Goal: Information Seeking & Learning: Learn about a topic

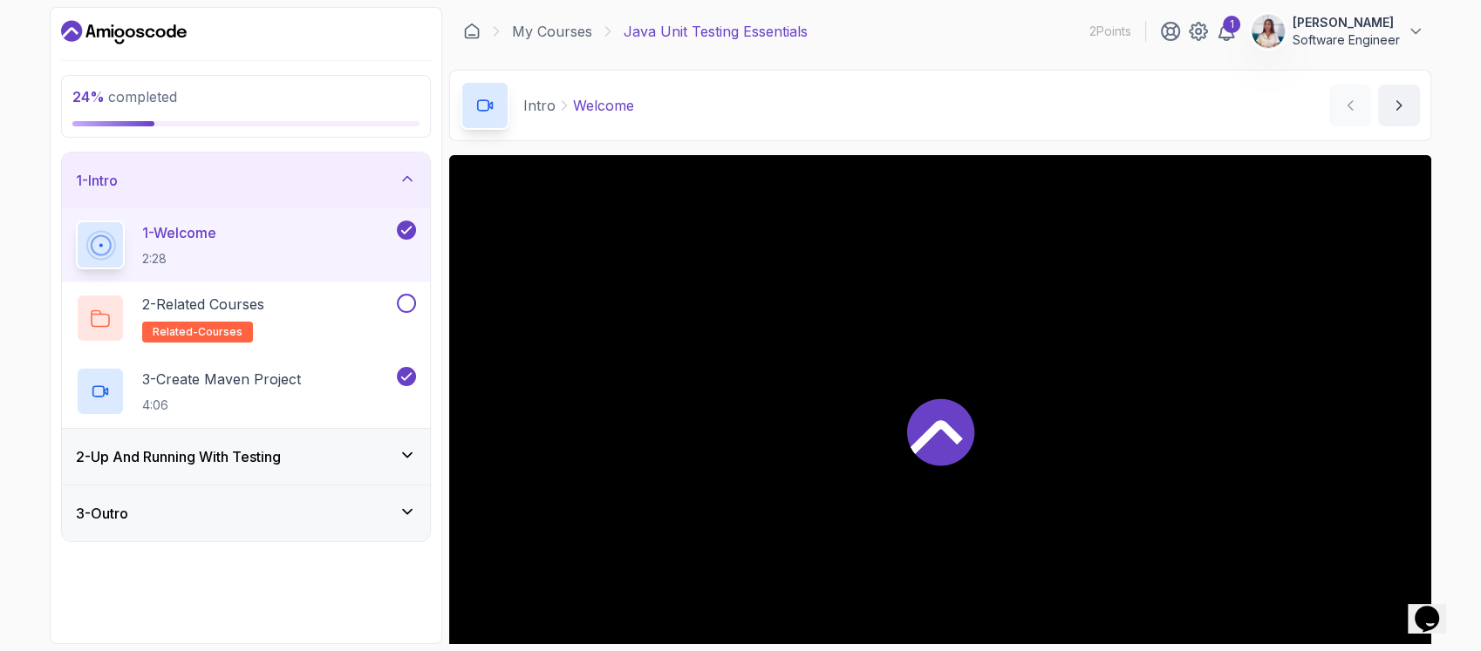
click at [281, 457] on h3 "2 - Up And Running With Testing" at bounding box center [178, 456] width 205 height 21
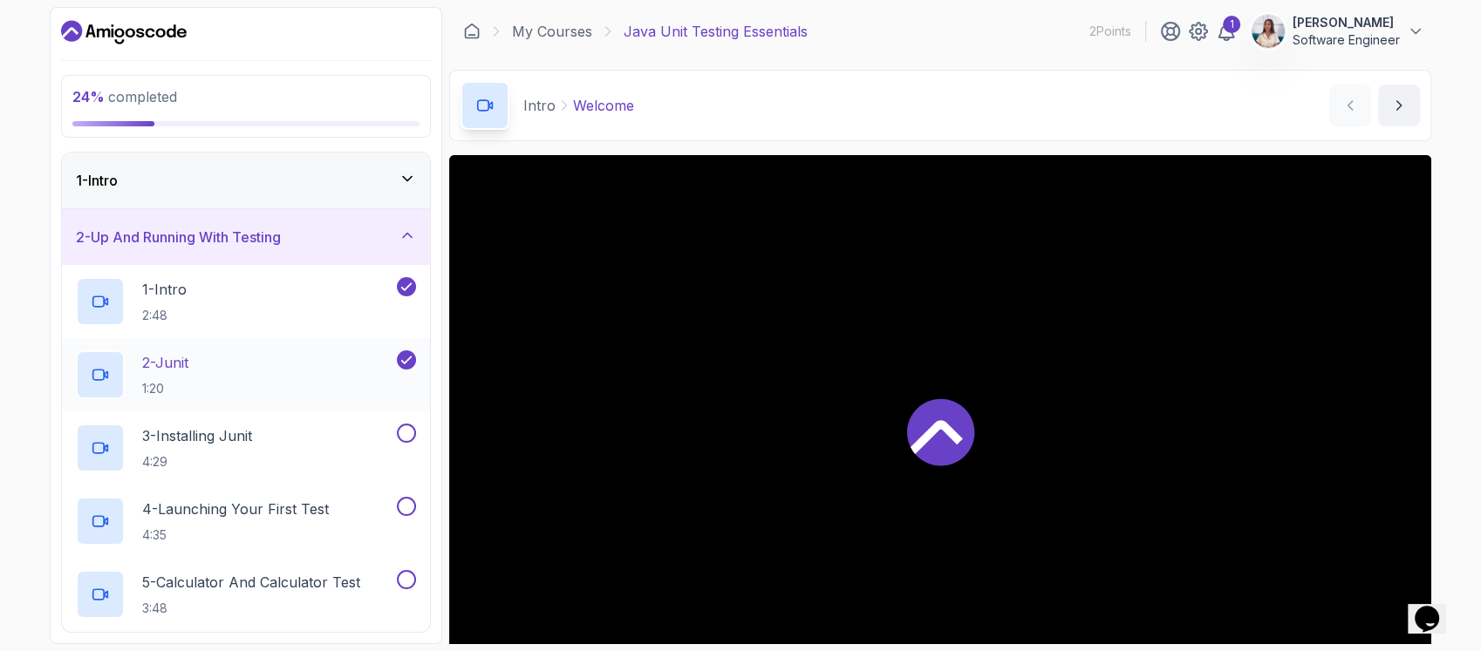
click at [325, 392] on div "2 - Junit 1:20" at bounding box center [234, 375] width 317 height 49
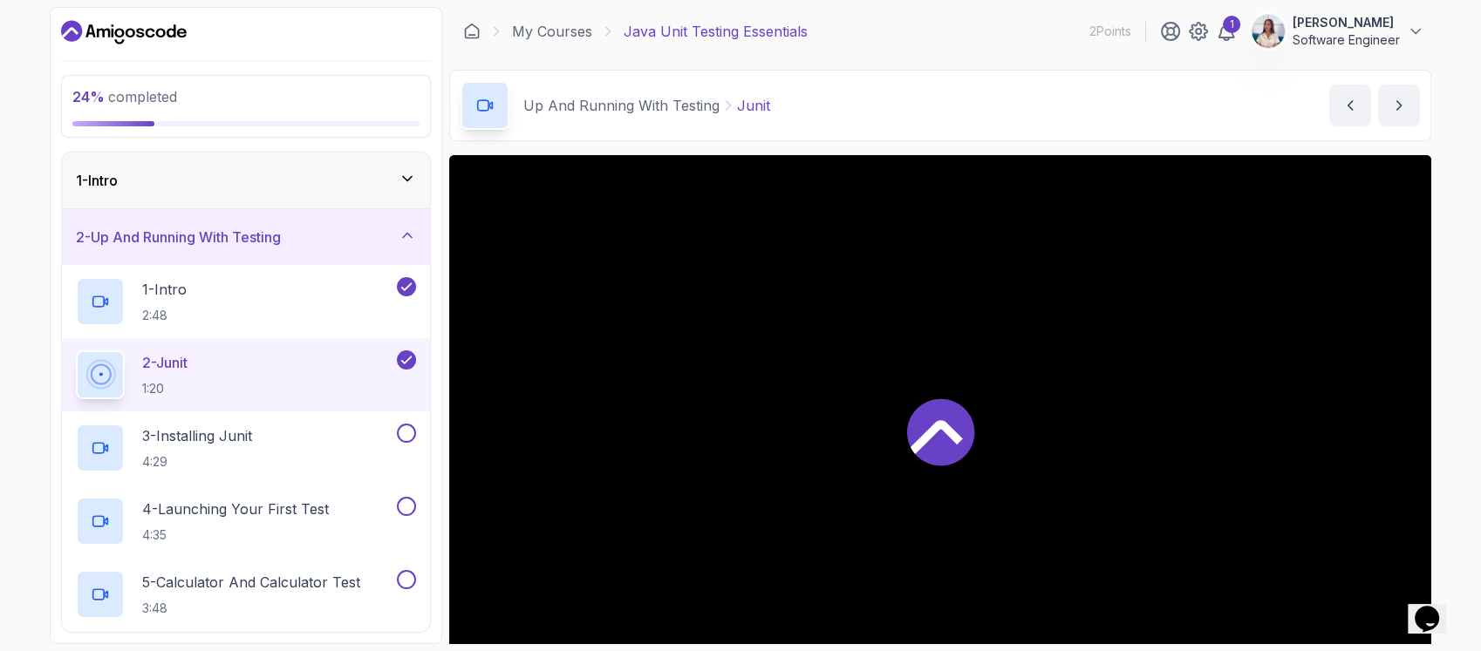
click at [325, 391] on div "2 - Junit 1:20" at bounding box center [234, 375] width 317 height 49
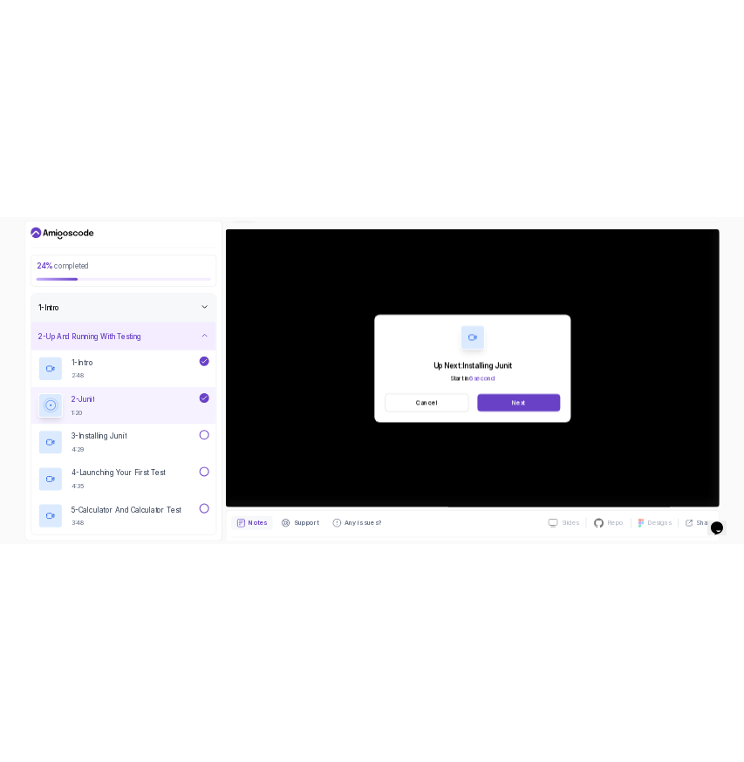
scroll to position [232, 0]
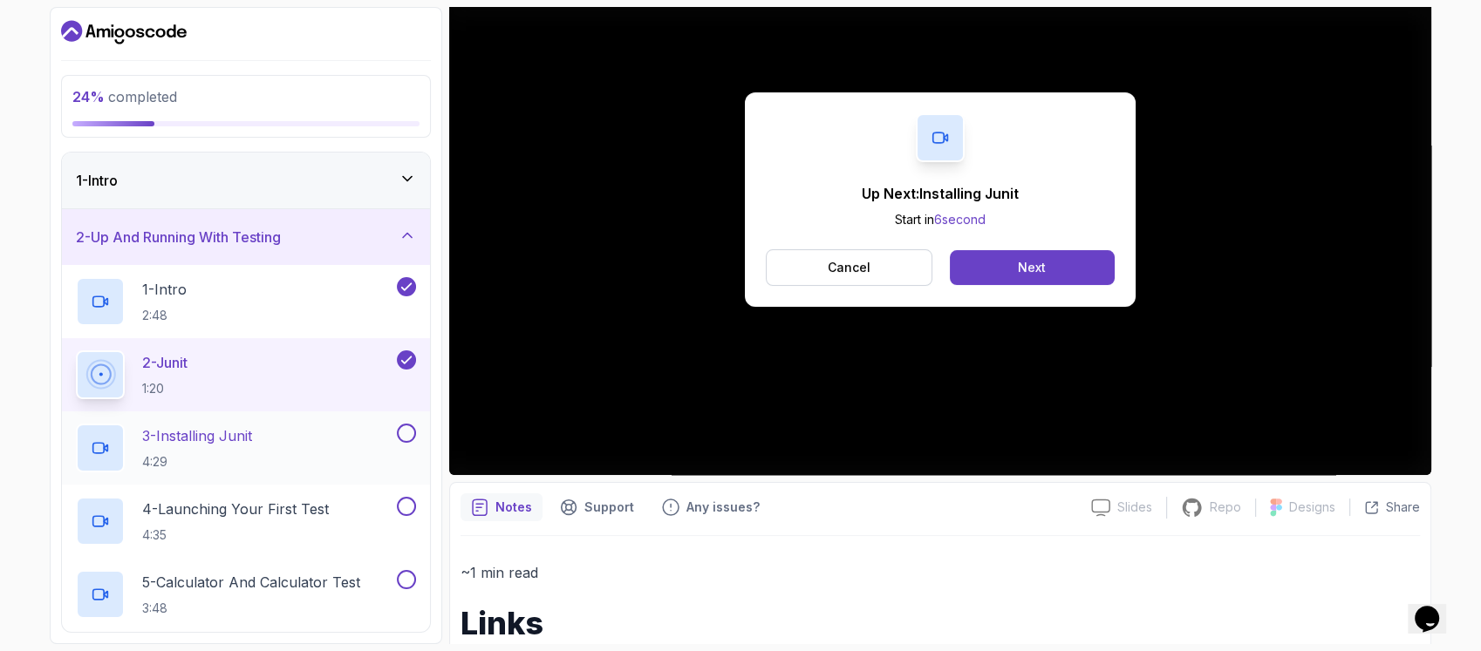
click at [252, 437] on p "3 - Installing Junit" at bounding box center [197, 436] width 110 height 21
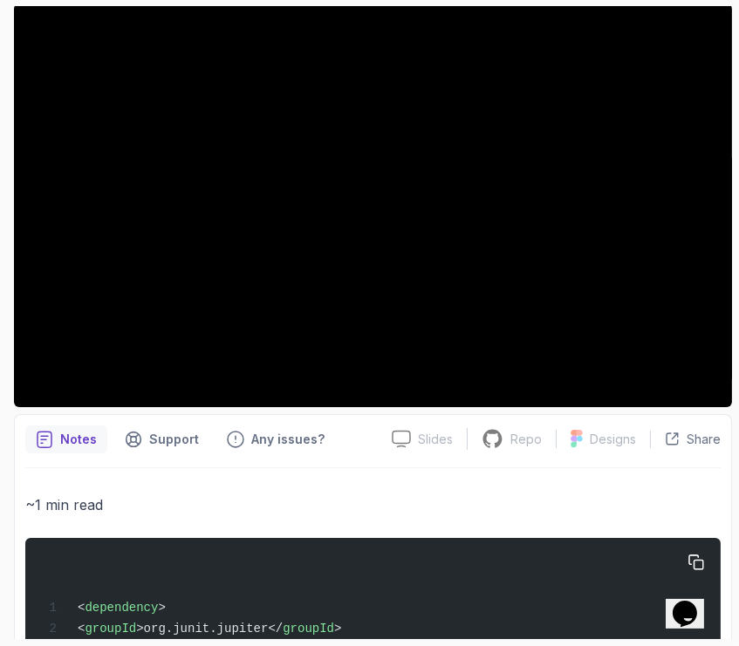
scroll to position [228, 0]
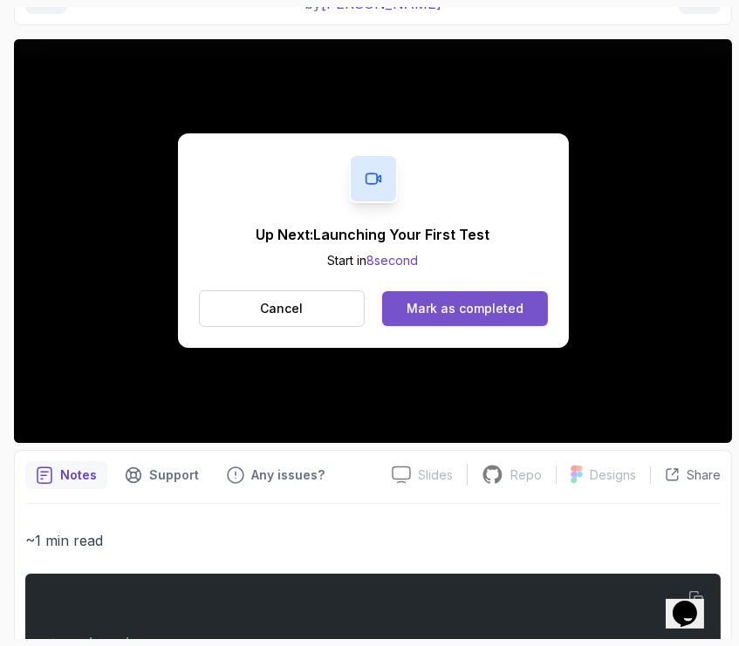
click at [448, 302] on div "Mark as completed" at bounding box center [464, 308] width 117 height 17
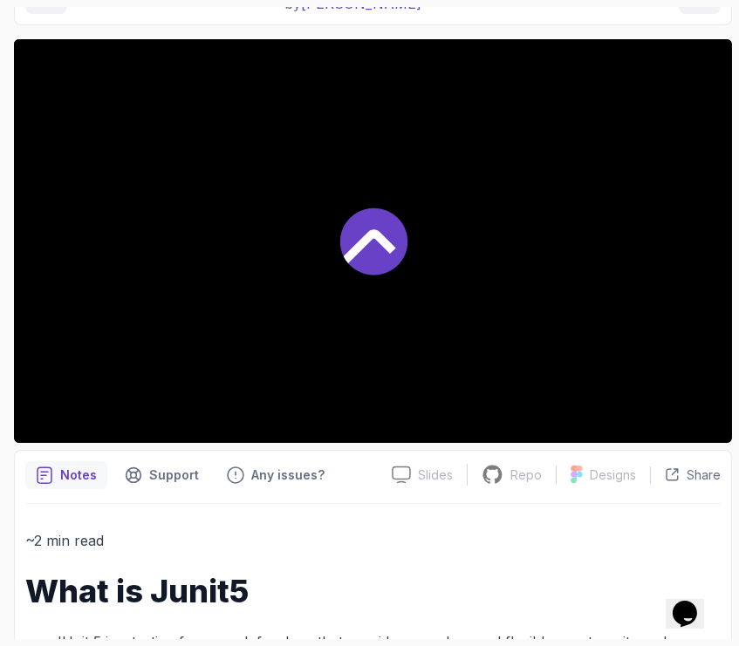
click at [392, 255] on icon at bounding box center [372, 241] width 67 height 67
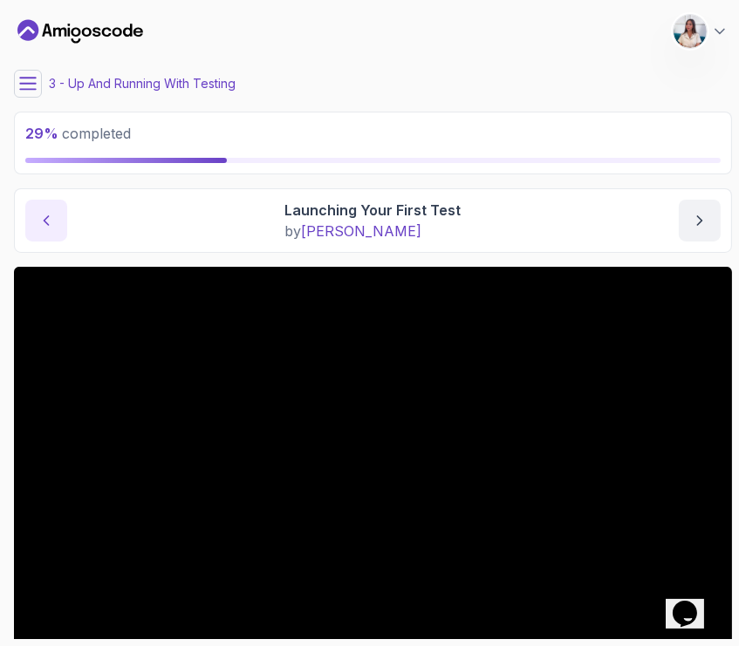
click at [44, 209] on button "previous content" at bounding box center [46, 221] width 42 height 42
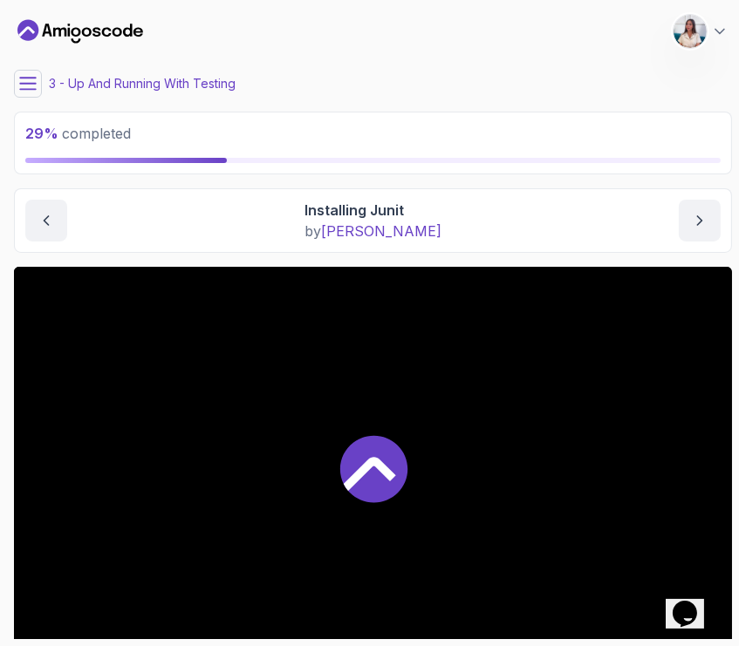
scroll to position [396, 0]
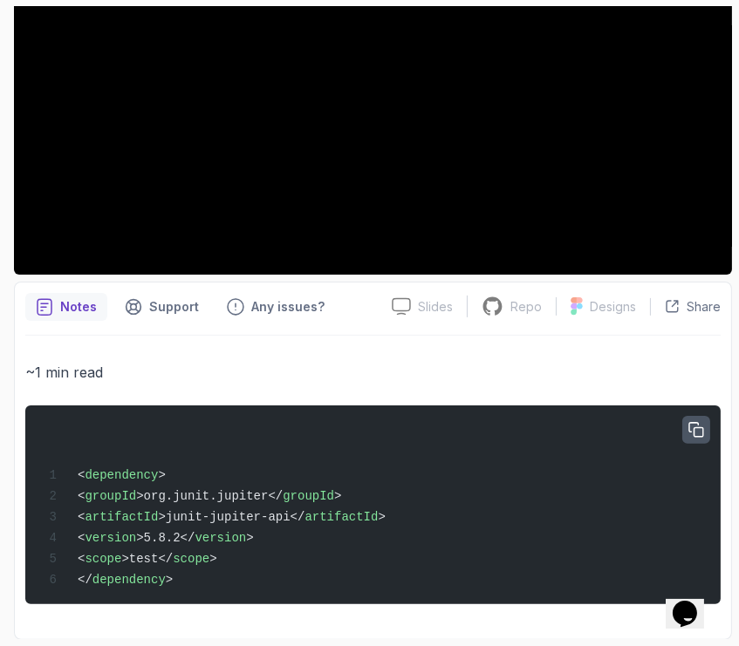
click at [698, 433] on icon "button" at bounding box center [696, 430] width 16 height 16
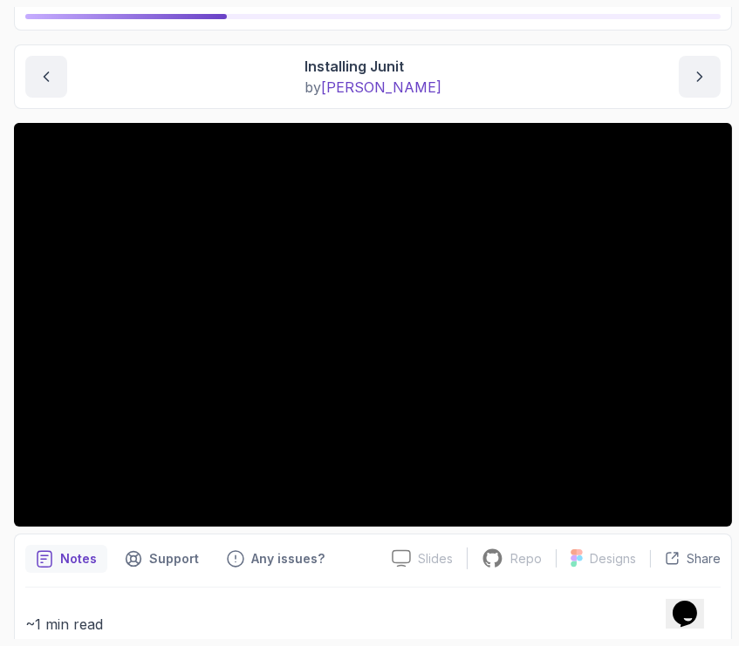
scroll to position [0, 0]
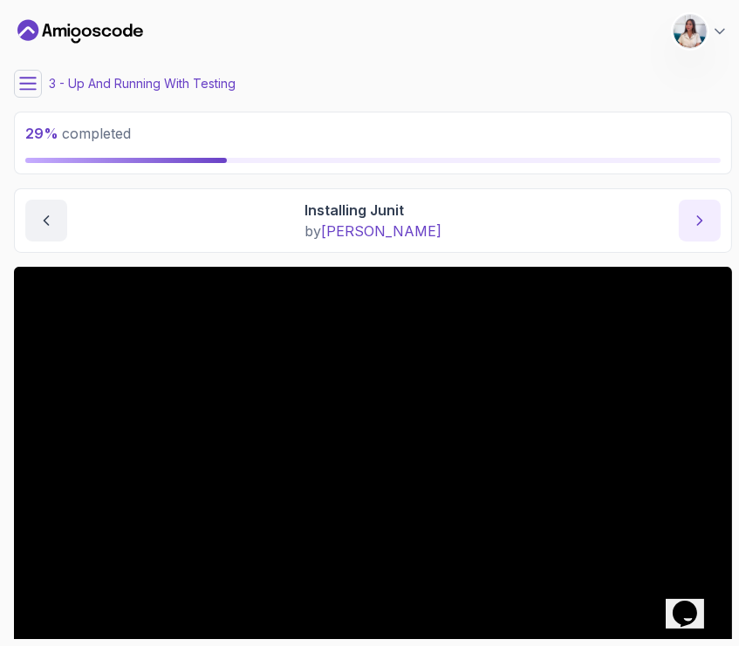
click at [709, 227] on button "next content" at bounding box center [699, 221] width 42 height 42
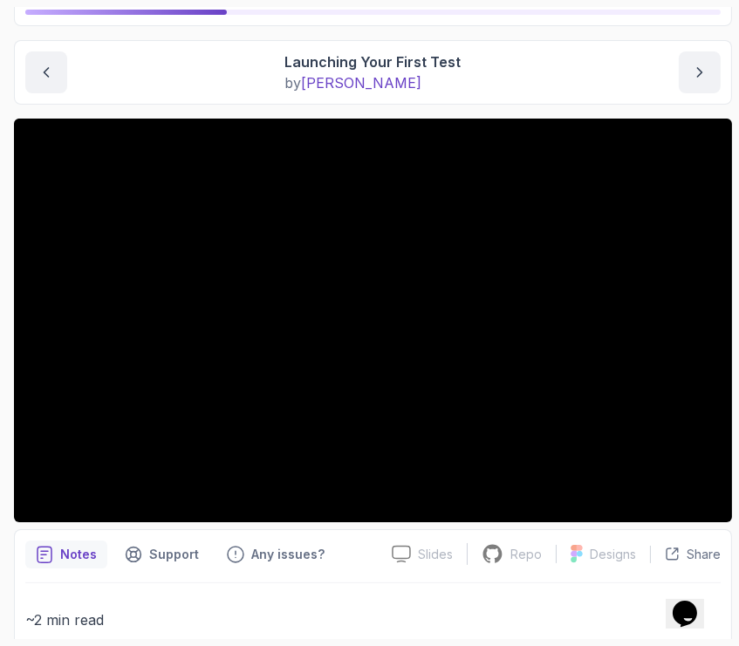
scroll to position [116, 0]
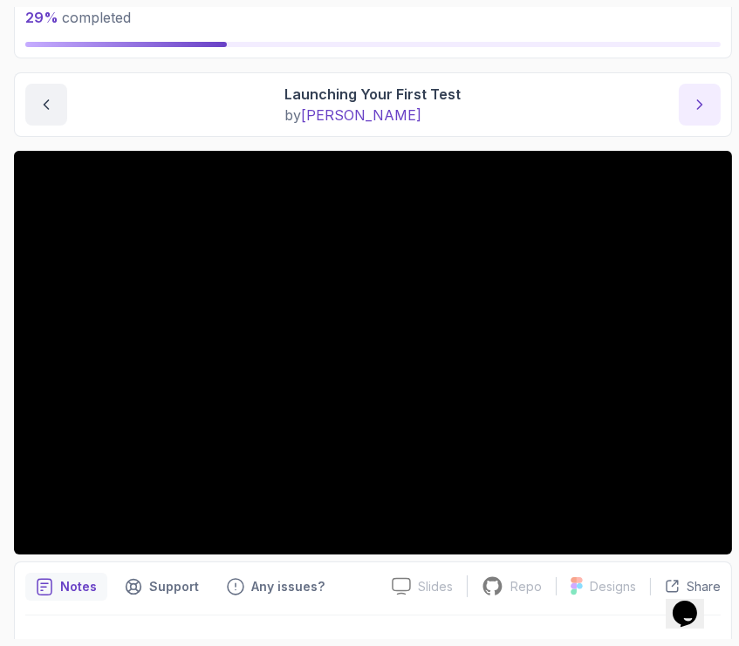
click at [695, 91] on button "next content" at bounding box center [699, 105] width 42 height 42
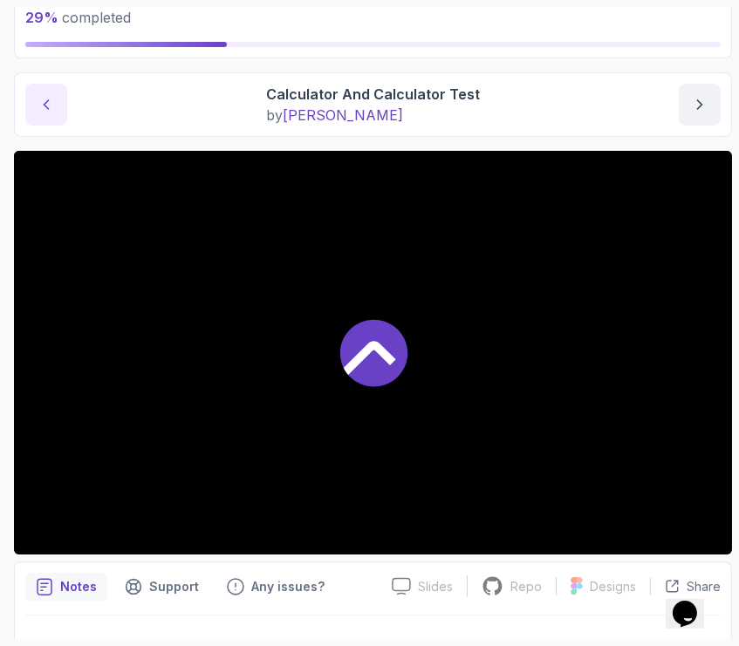
click at [37, 91] on button "previous content" at bounding box center [46, 105] width 42 height 42
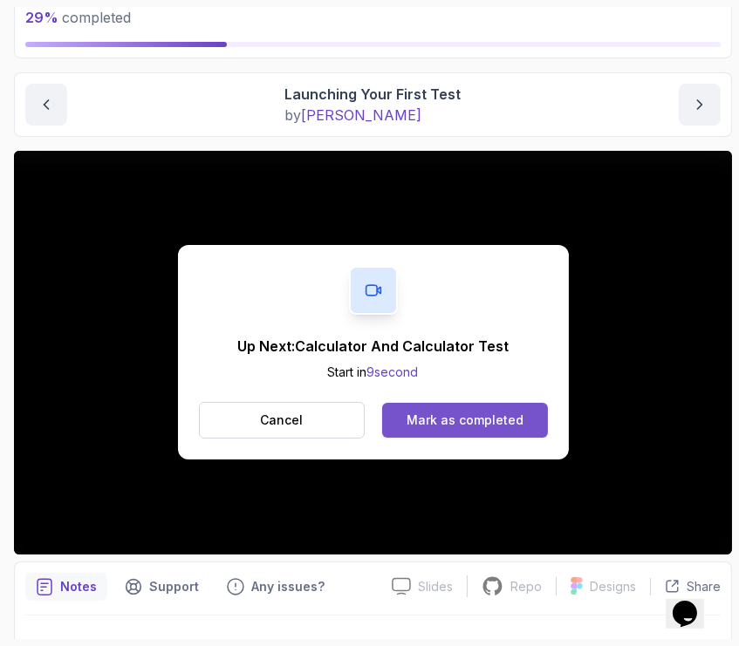
click at [424, 419] on div "Mark as completed" at bounding box center [464, 420] width 117 height 17
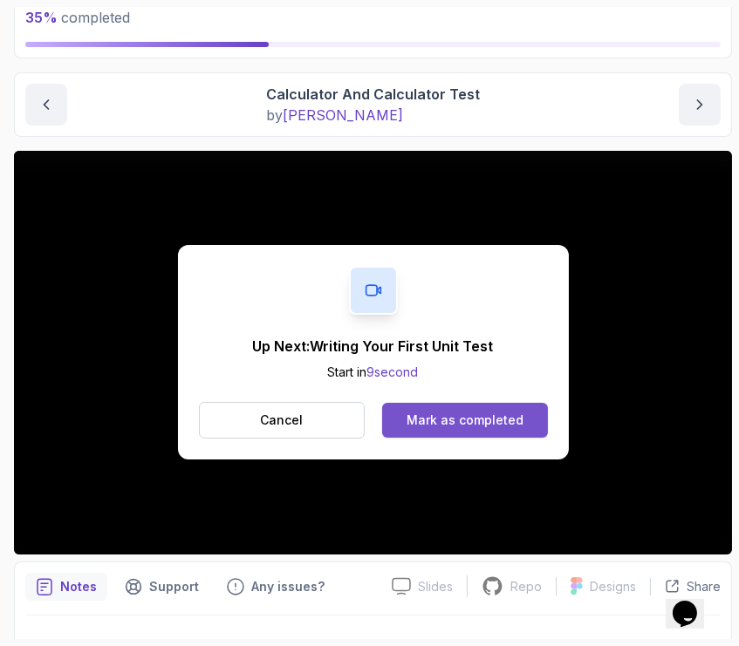
click at [470, 412] on div "Mark as completed" at bounding box center [464, 420] width 117 height 17
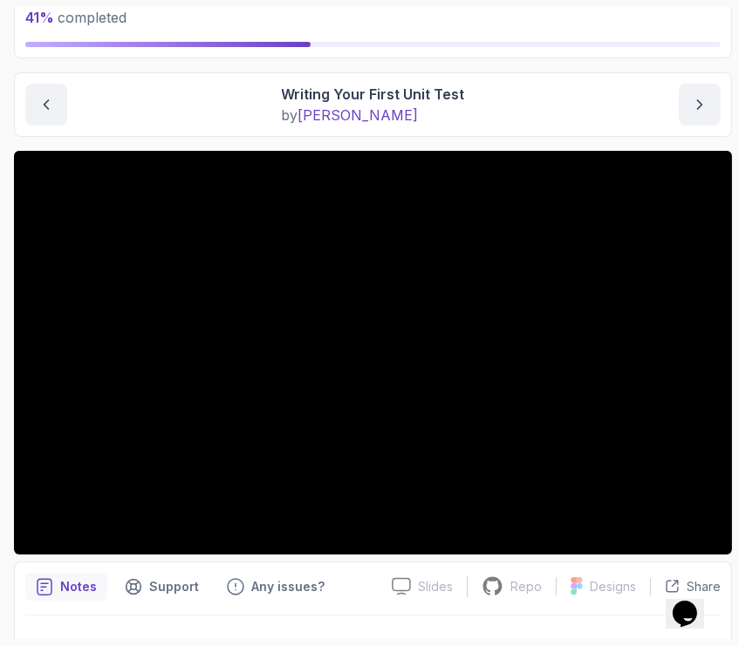
click at [423, 623] on div at bounding box center [372, 640] width 695 height 49
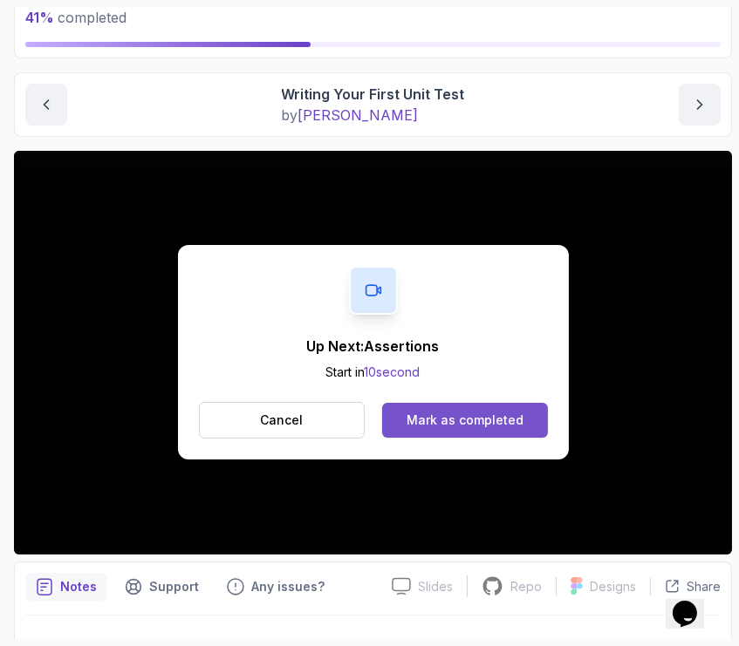
click at [468, 403] on button "Mark as completed" at bounding box center [464, 420] width 165 height 35
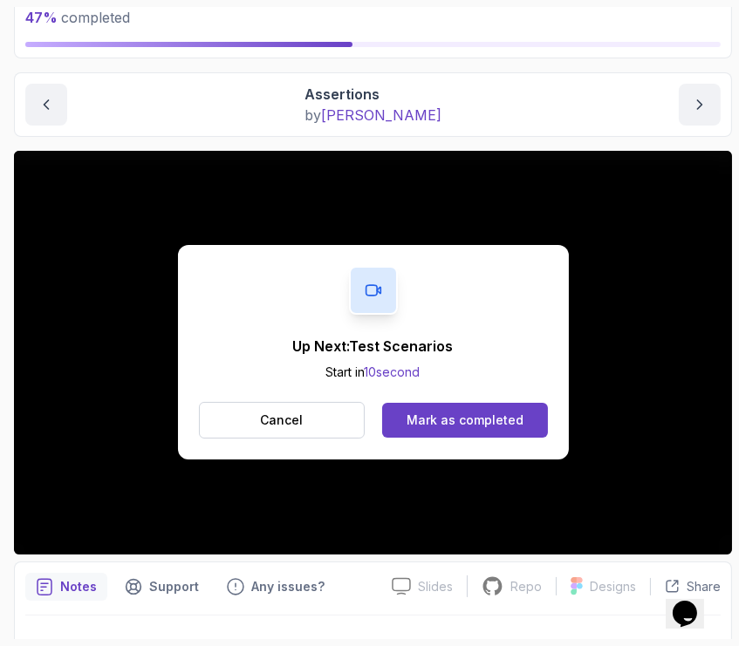
scroll to position [670, 0]
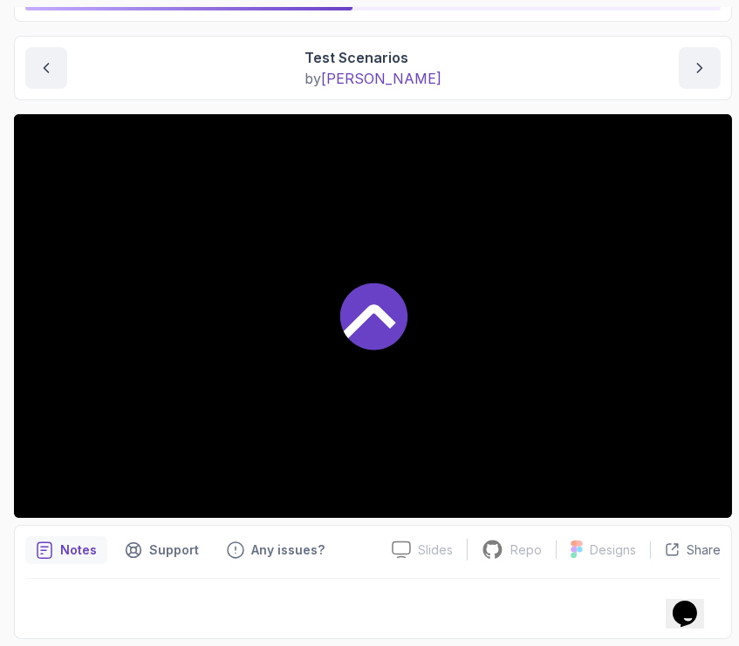
scroll to position [152, 0]
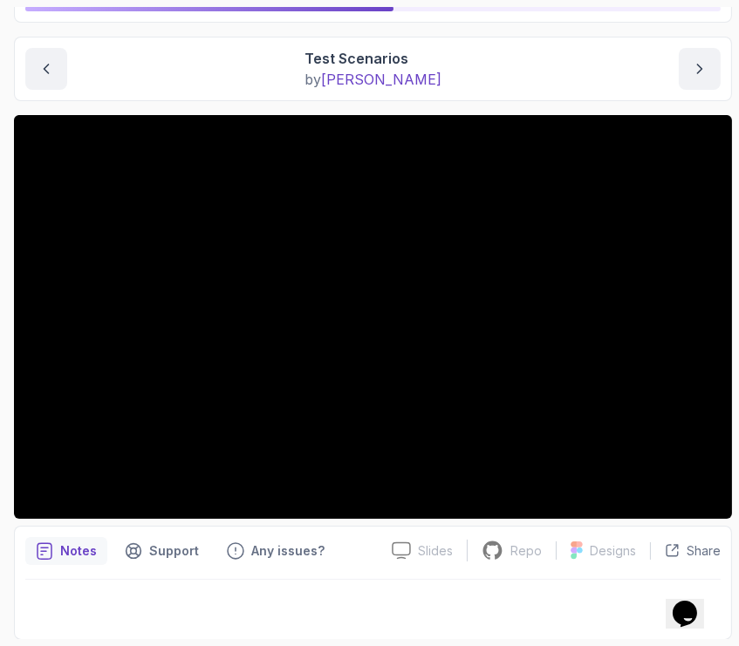
click at [468, 608] on div at bounding box center [372, 604] width 695 height 49
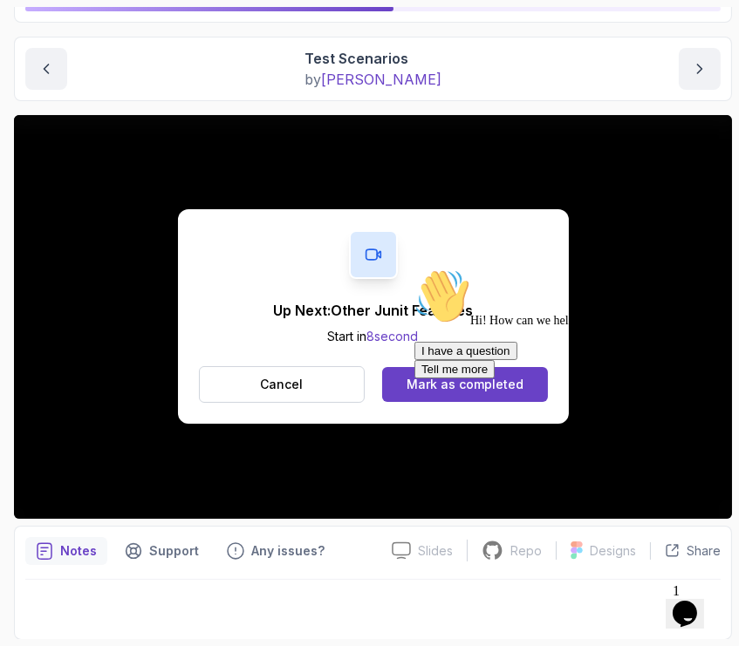
click at [413, 372] on div "Hi! How can we help? I have a question Tell me more" at bounding box center [570, 323] width 314 height 110
click at [446, 268] on div at bounding box center [570, 268] width 314 height 0
click at [413, 268] on icon "Chat attention grabber" at bounding box center [413, 268] width 0 height 0
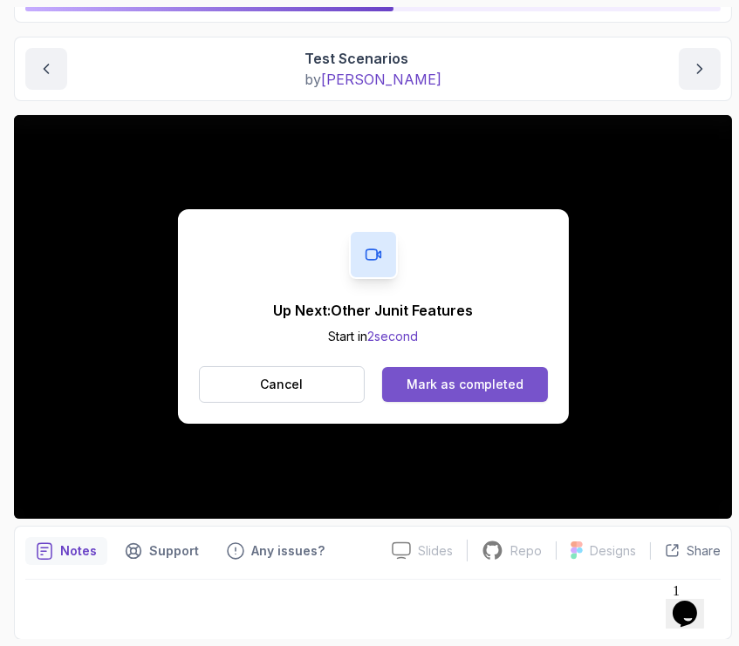
click at [464, 380] on div "Mark as completed" at bounding box center [464, 384] width 117 height 17
click at [511, 392] on div "Mark as completed" at bounding box center [464, 384] width 117 height 17
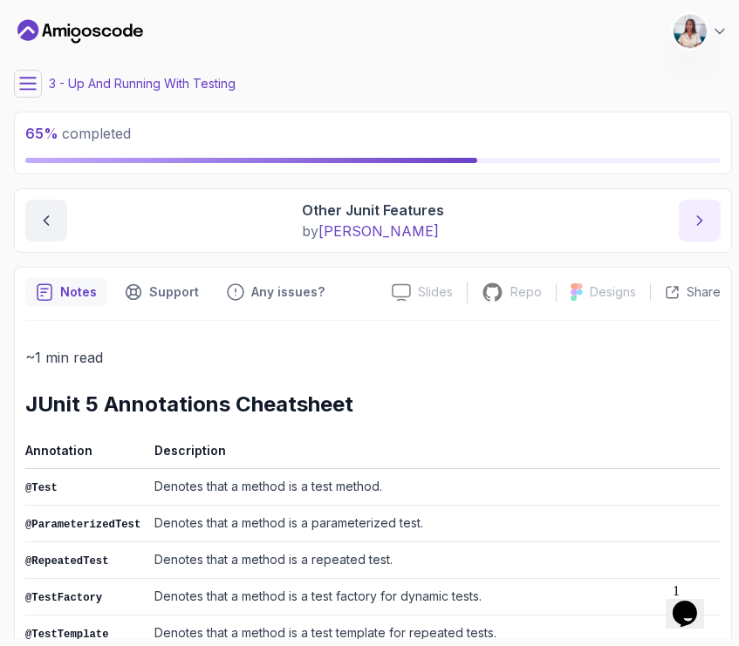
click at [687, 216] on button "next content" at bounding box center [699, 221] width 42 height 42
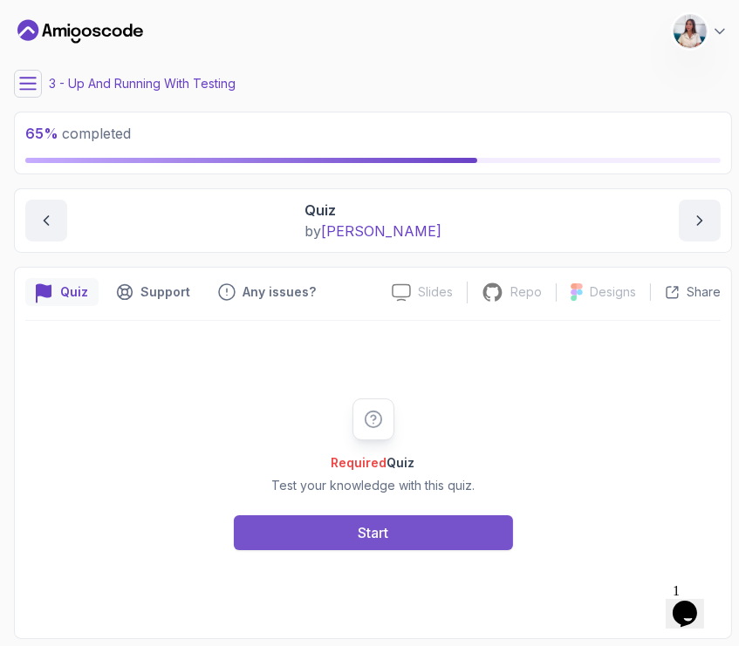
click at [386, 525] on div "Start" at bounding box center [373, 532] width 31 height 21
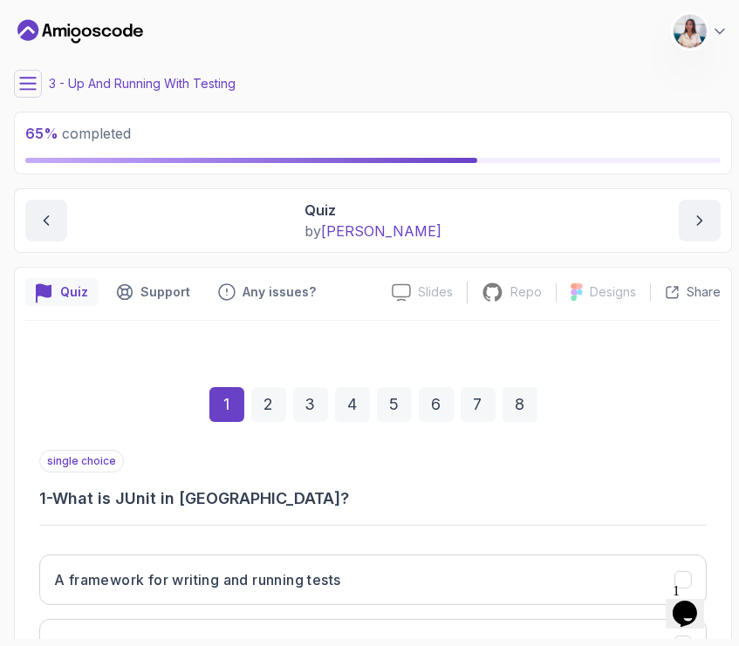
scroll to position [232, 0]
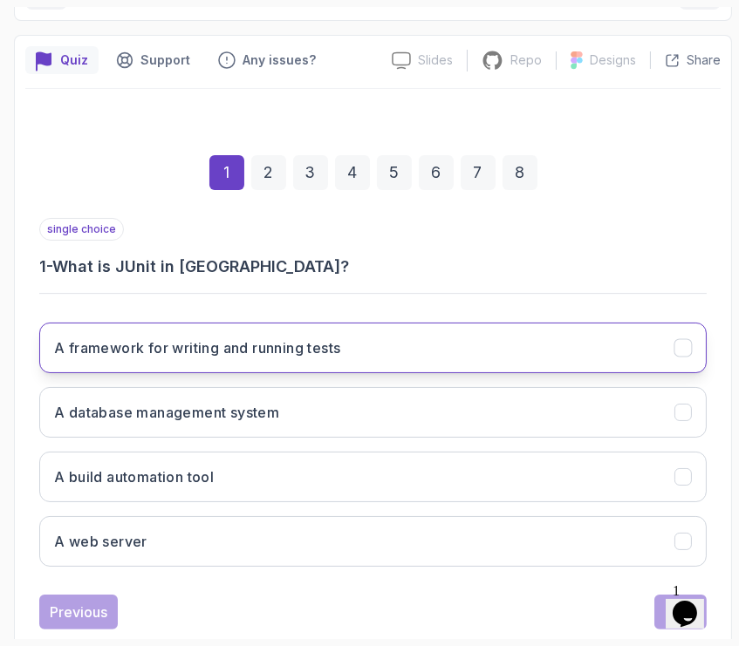
click at [428, 339] on button "A framework for writing and running tests" at bounding box center [372, 348] width 667 height 51
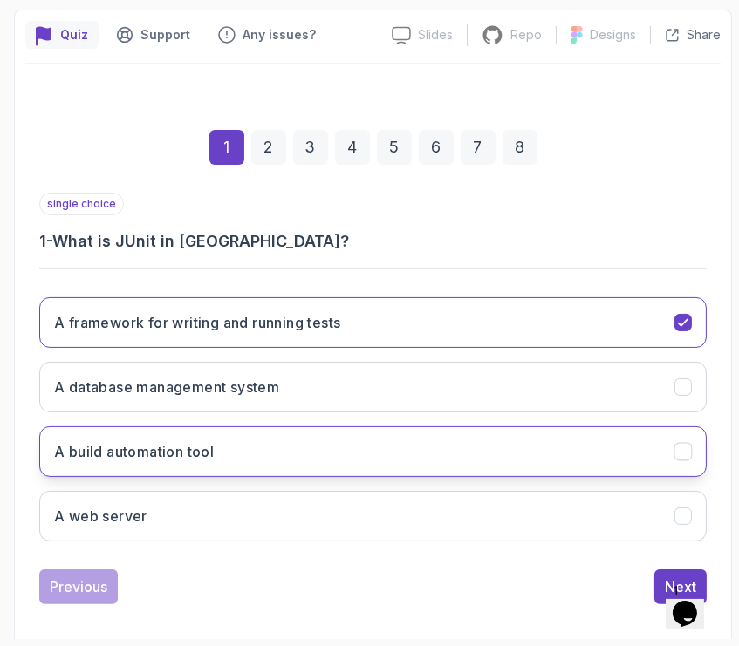
scroll to position [270, 0]
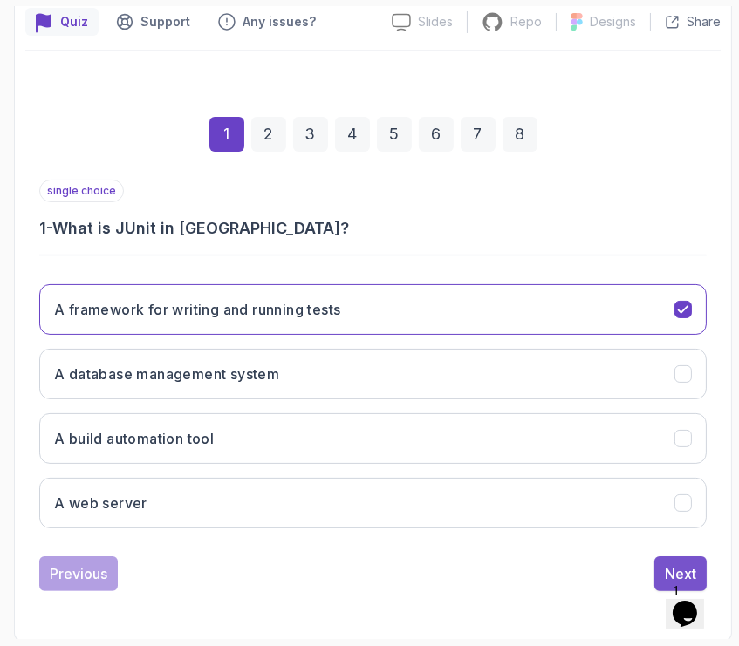
click at [659, 565] on button "Next" at bounding box center [680, 573] width 52 height 35
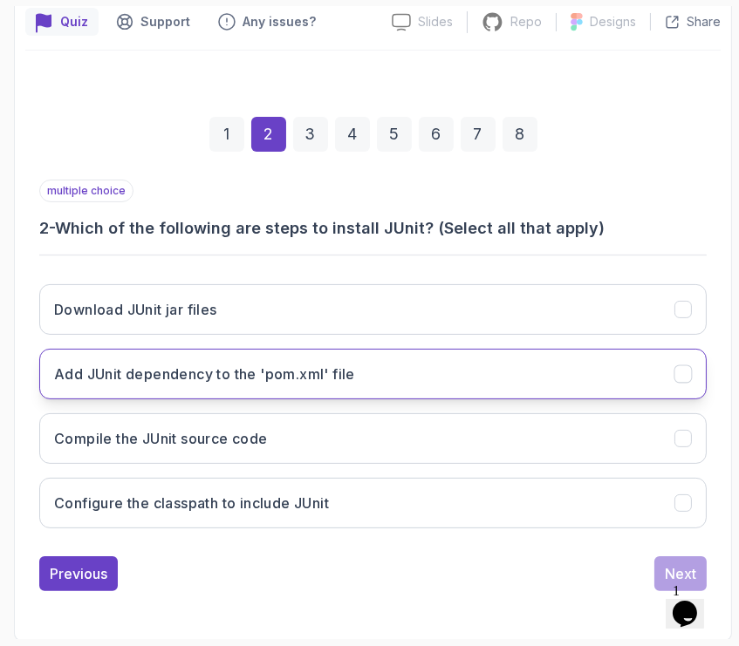
click at [528, 369] on button "Add JUnit dependency to the 'pom.xml' file" at bounding box center [372, 374] width 667 height 51
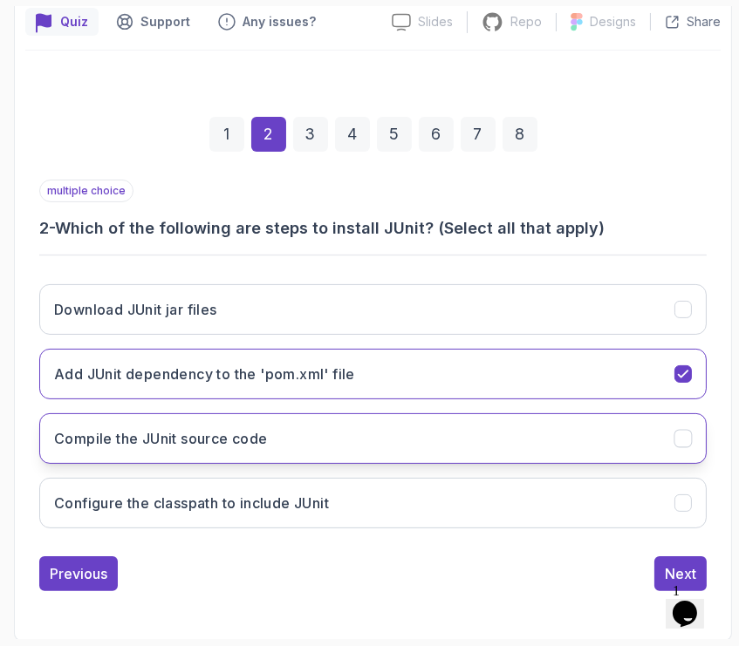
click at [315, 443] on button "Compile the JUnit source code" at bounding box center [372, 438] width 667 height 51
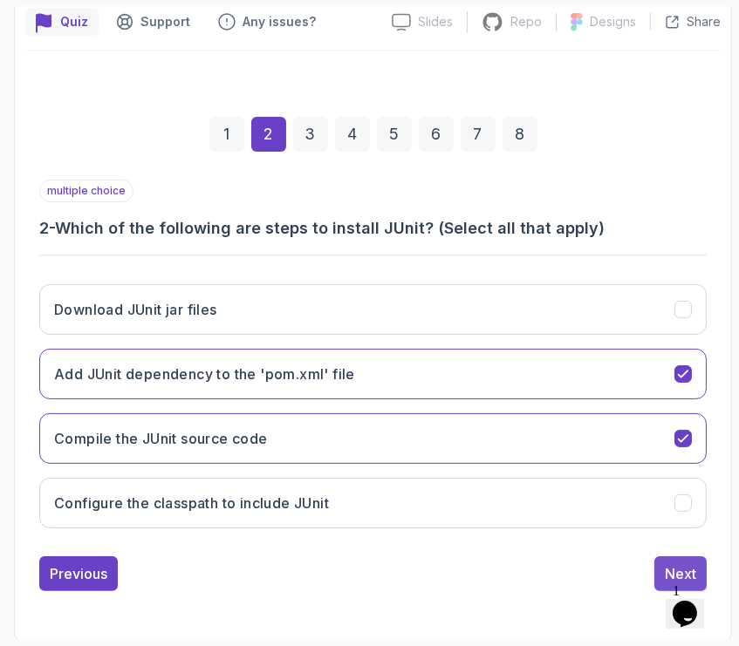
click at [670, 566] on div "Next" at bounding box center [679, 573] width 31 height 21
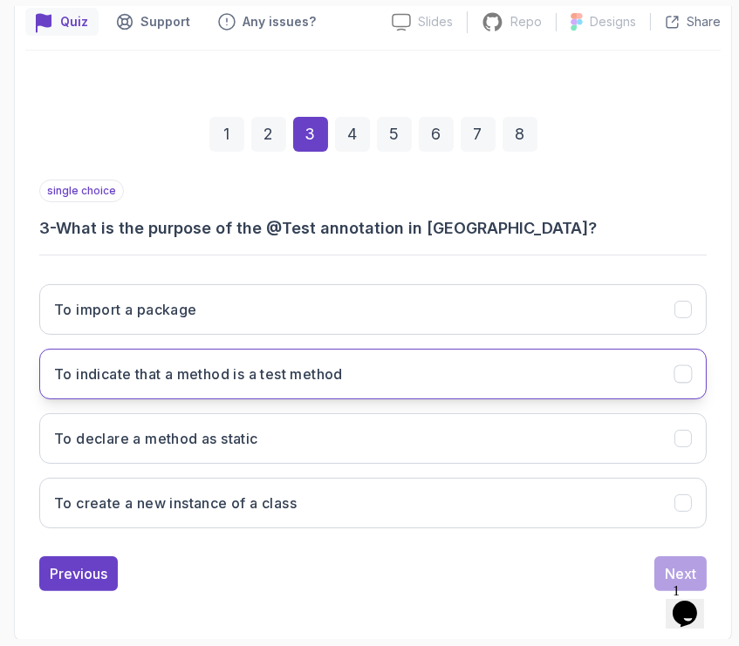
click at [453, 385] on button "To indicate that a method is a test method" at bounding box center [372, 374] width 667 height 51
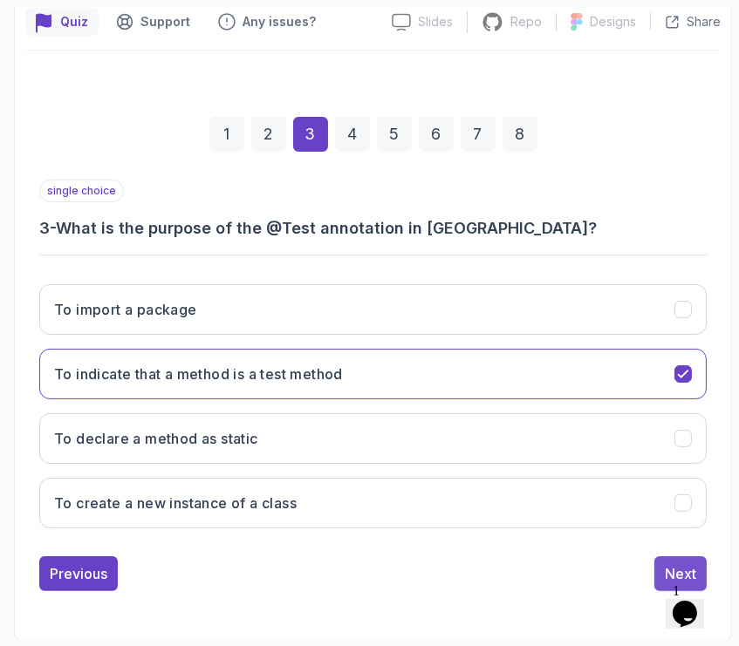
click at [687, 571] on div "Next" at bounding box center [679, 573] width 31 height 21
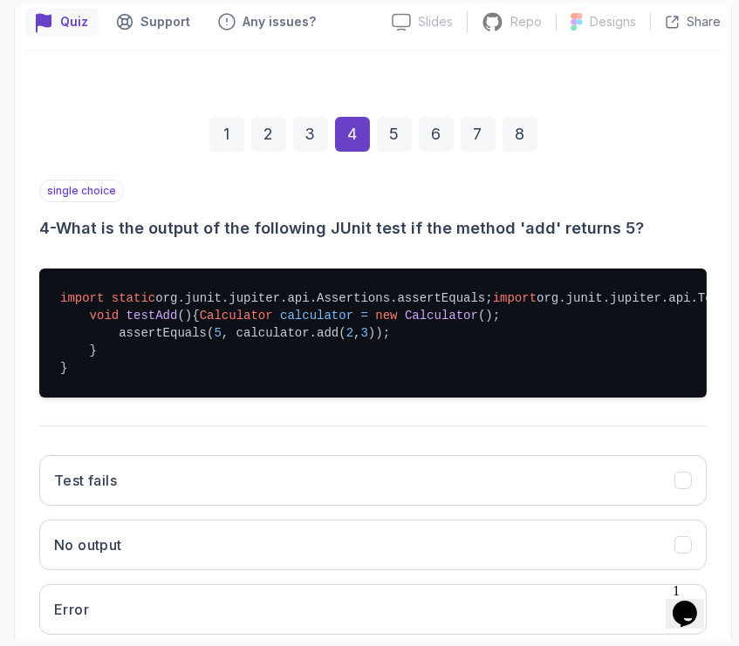
scroll to position [528, 0]
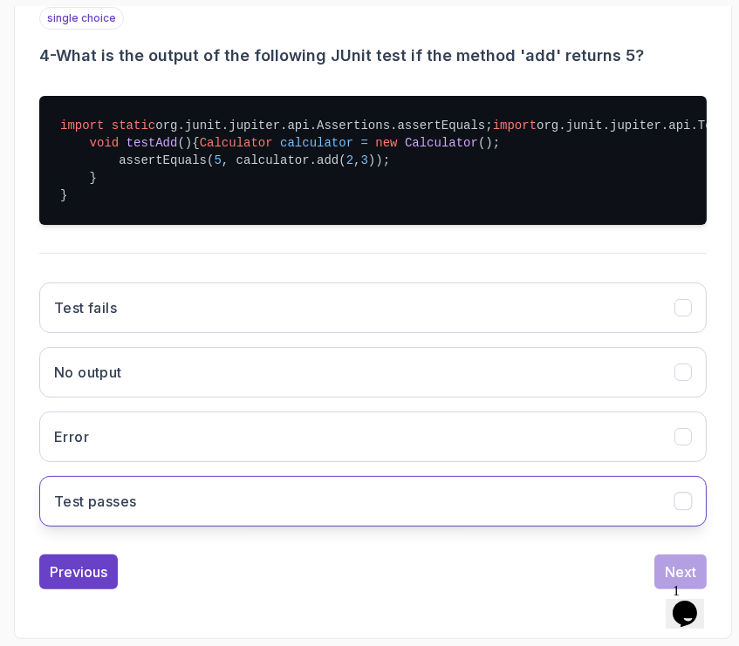
click at [373, 494] on button "Test passes" at bounding box center [372, 501] width 667 height 51
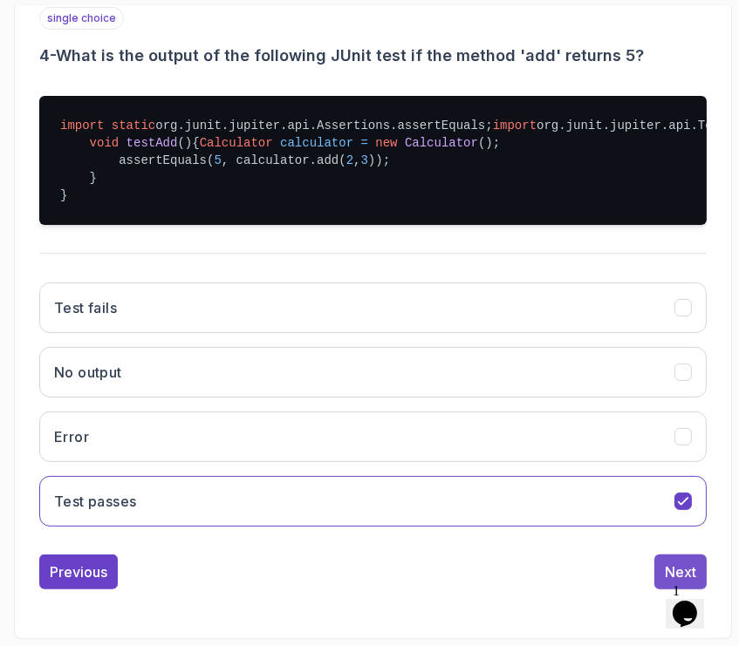
click at [657, 561] on button "Next" at bounding box center [680, 572] width 52 height 35
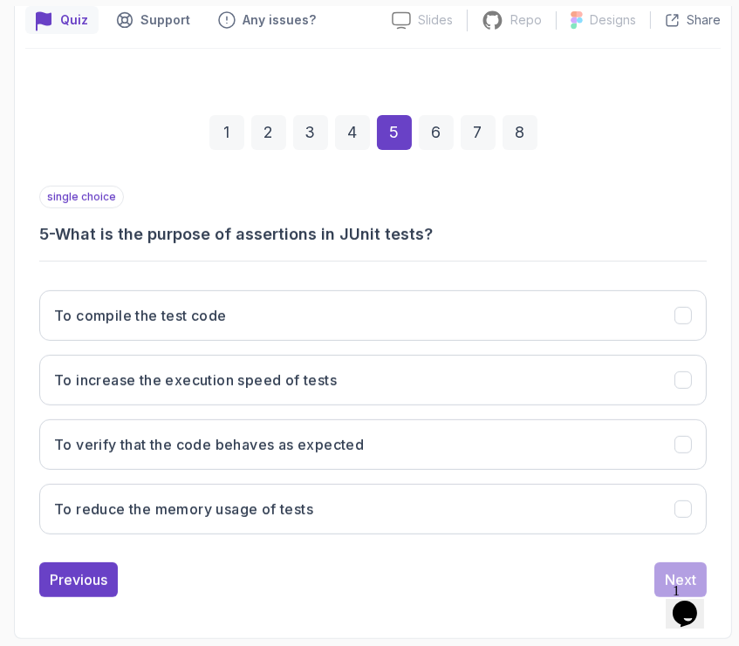
scroll to position [270, 0]
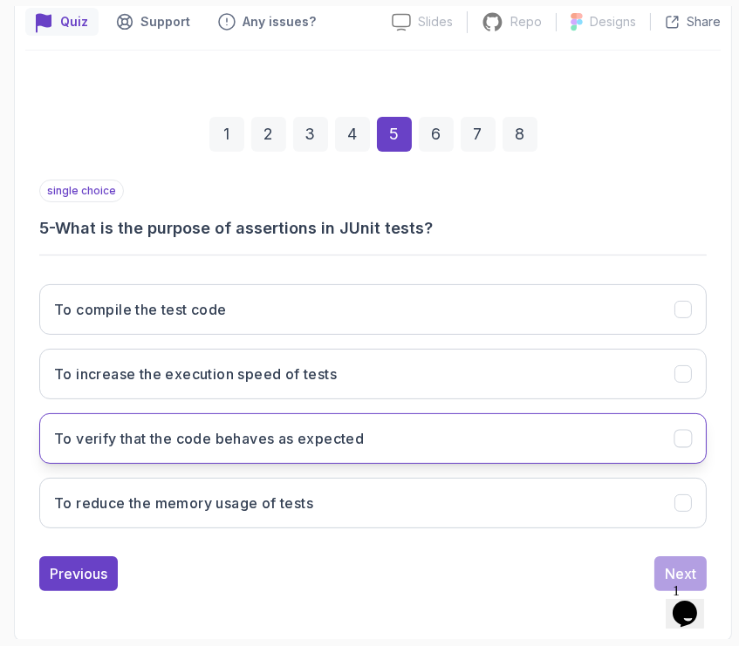
click at [541, 447] on button "To verify that the code behaves as expected" at bounding box center [372, 438] width 667 height 51
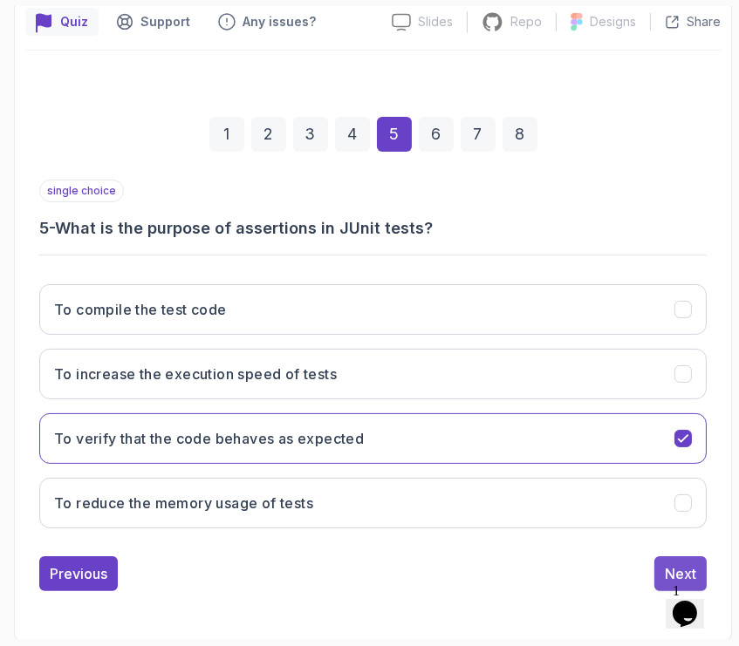
click at [664, 570] on div "Next" at bounding box center [679, 573] width 31 height 21
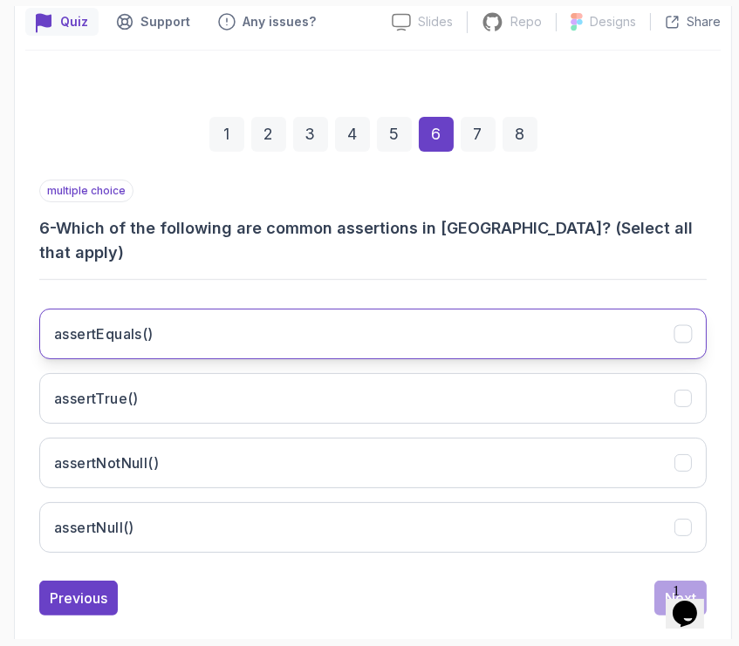
click at [391, 309] on button "assertEquals()" at bounding box center [372, 334] width 667 height 51
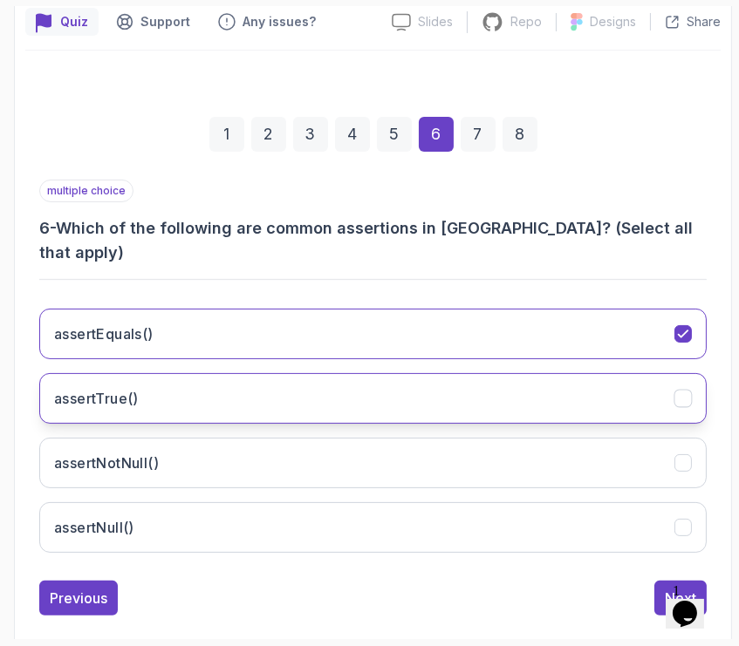
click at [398, 373] on button "assertTrue()" at bounding box center [372, 398] width 667 height 51
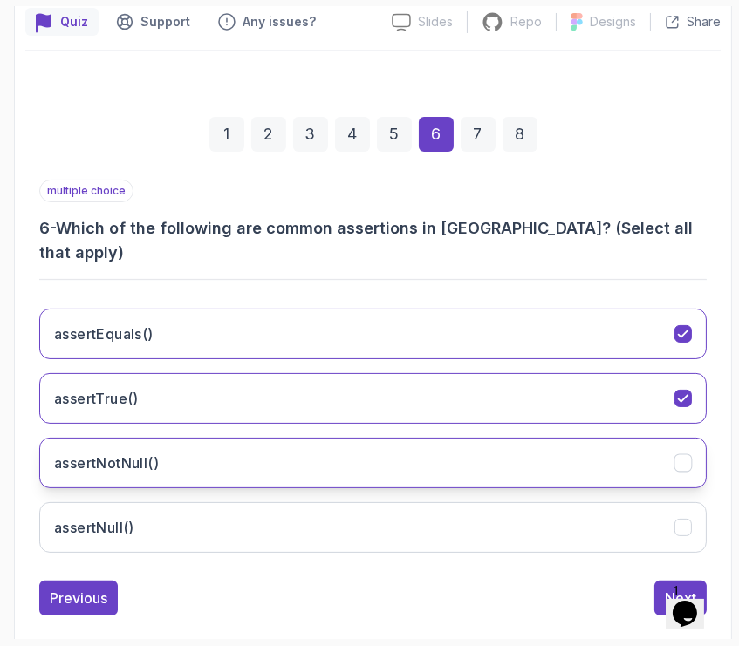
click at [417, 438] on button "assertNotNull()" at bounding box center [372, 463] width 667 height 51
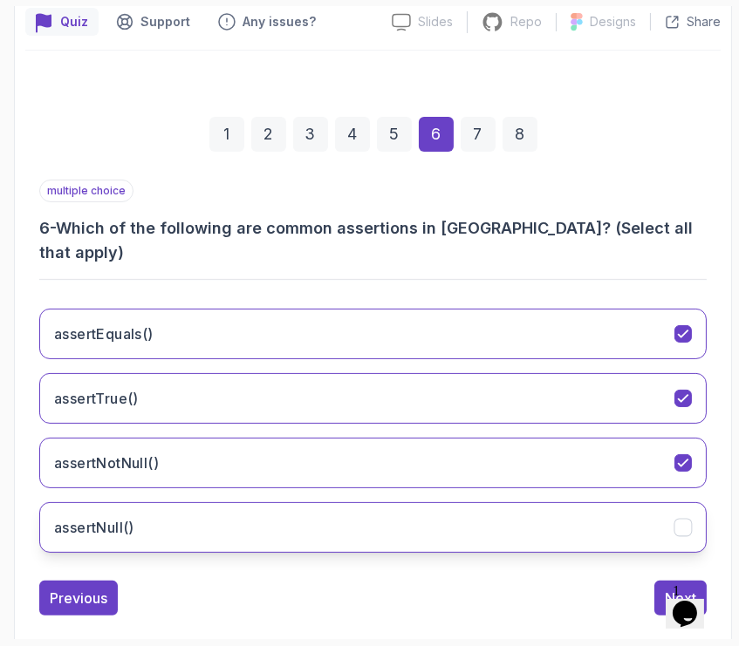
click at [401, 502] on button "assertNull()" at bounding box center [372, 527] width 667 height 51
click at [682, 588] on div "Next" at bounding box center [679, 598] width 31 height 21
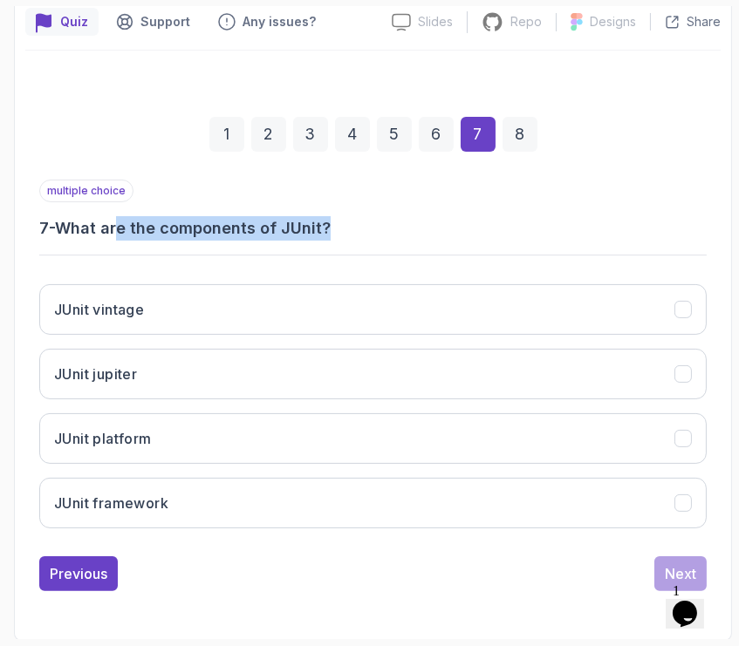
drag, startPoint x: 122, startPoint y: 228, endPoint x: 349, endPoint y: 229, distance: 226.7
click at [349, 229] on h3 "7 - What are the components of JUnit?" at bounding box center [372, 228] width 667 height 24
click at [629, 214] on div "multiple choice 7 - What are the components of JUnit?" at bounding box center [372, 210] width 667 height 61
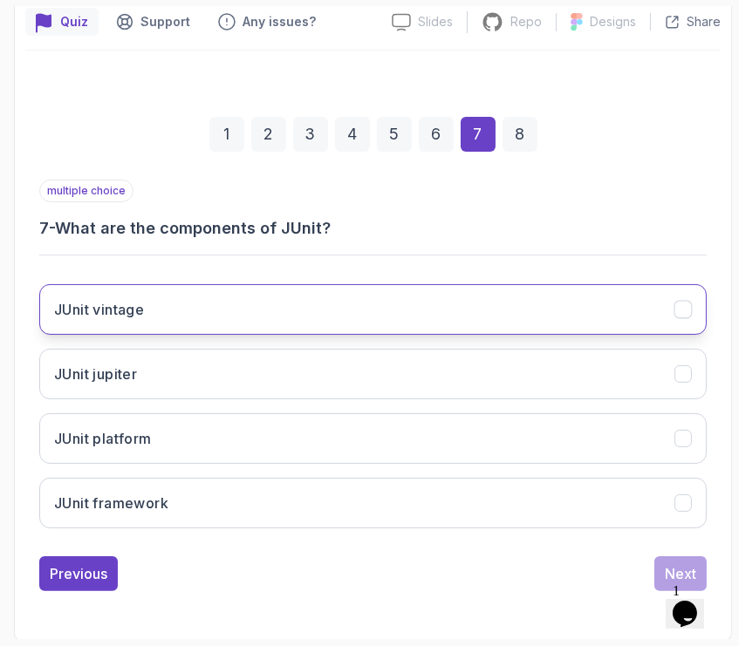
click at [547, 310] on button "JUnit vintage" at bounding box center [372, 309] width 667 height 51
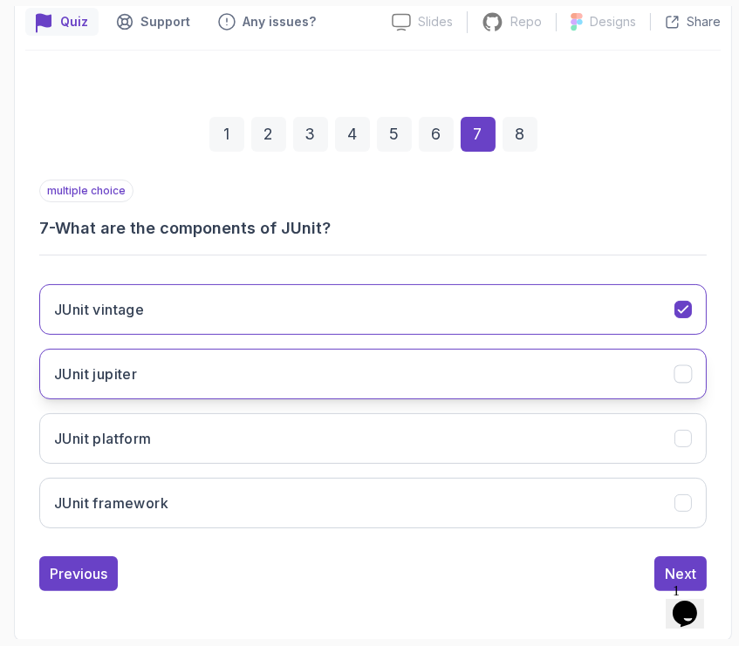
click at [511, 376] on button "JUnit jupiter" at bounding box center [372, 374] width 667 height 51
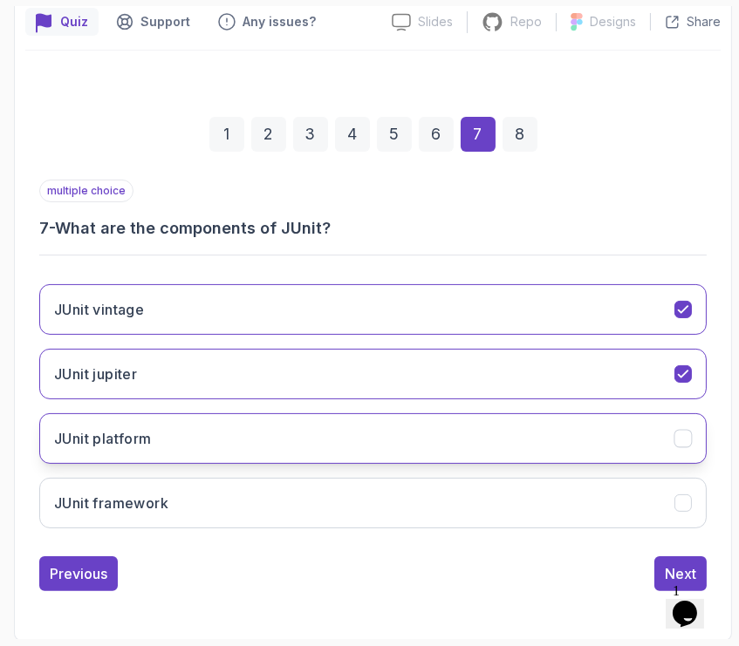
click at [514, 439] on button "JUnit platform" at bounding box center [372, 438] width 667 height 51
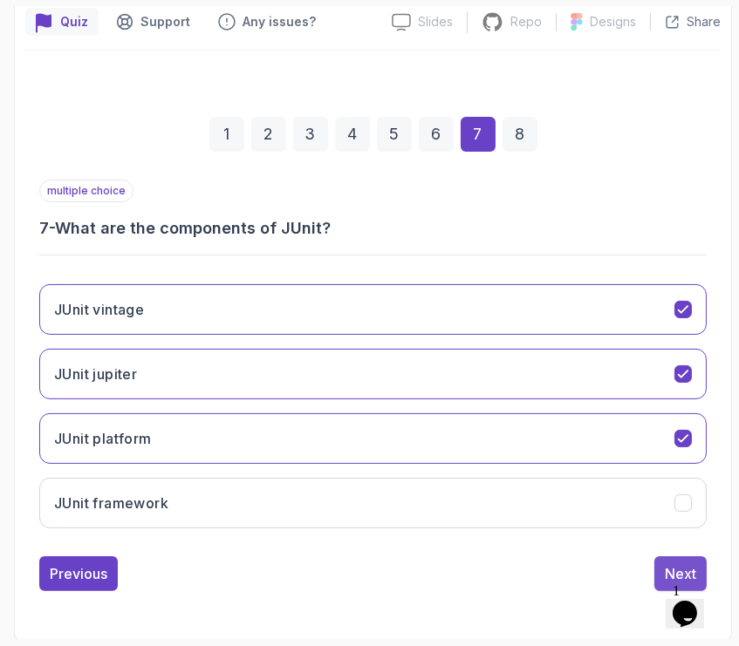
click at [675, 556] on button "Next" at bounding box center [680, 573] width 52 height 35
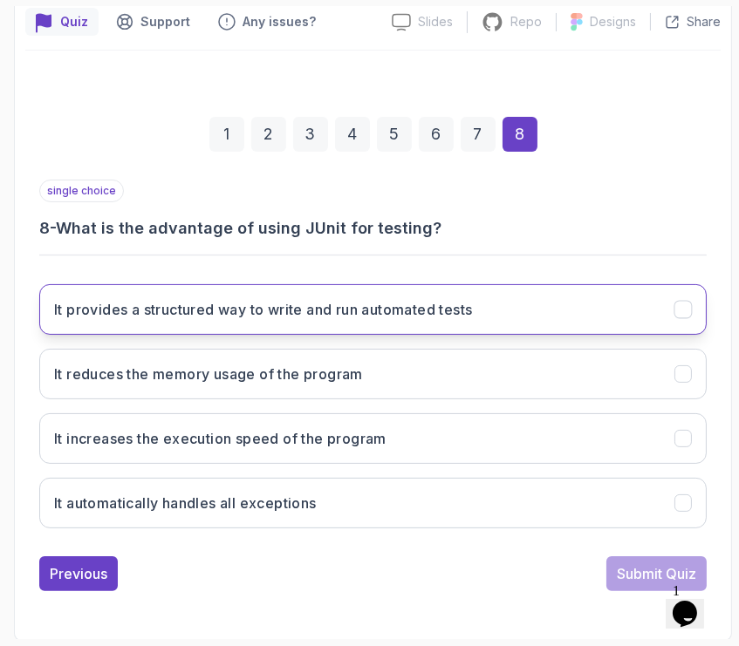
click at [501, 315] on button "It provides a structured way to write and run automated tests" at bounding box center [372, 309] width 667 height 51
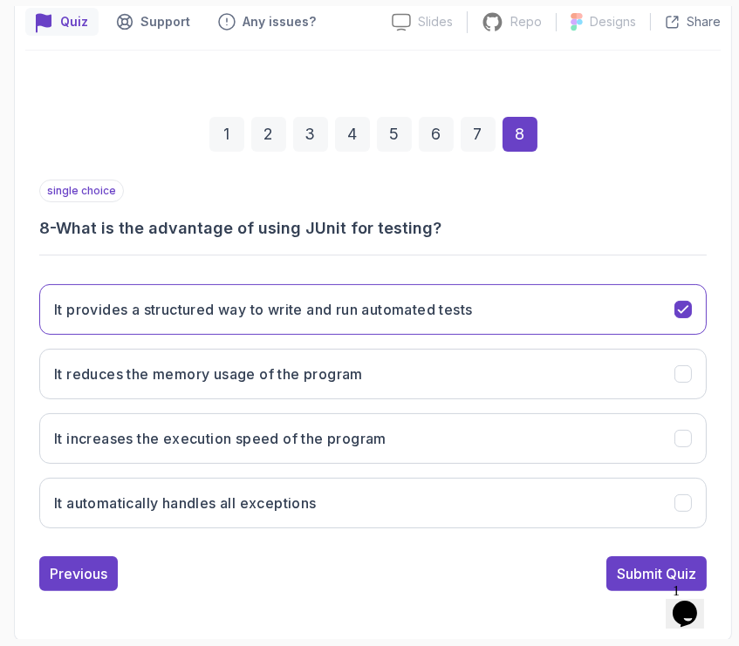
click at [631, 568] on div "Submit Quiz" at bounding box center [656, 573] width 79 height 21
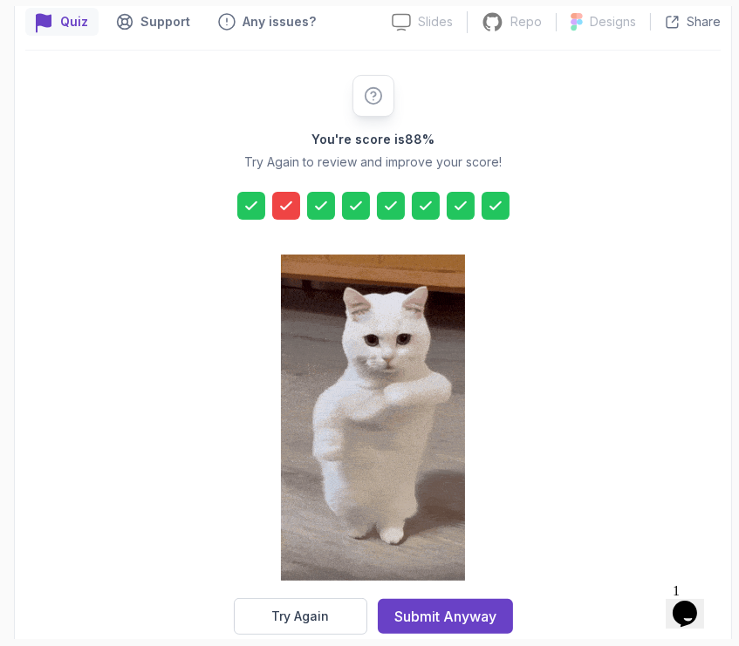
click at [294, 200] on icon at bounding box center [285, 205] width 17 height 17
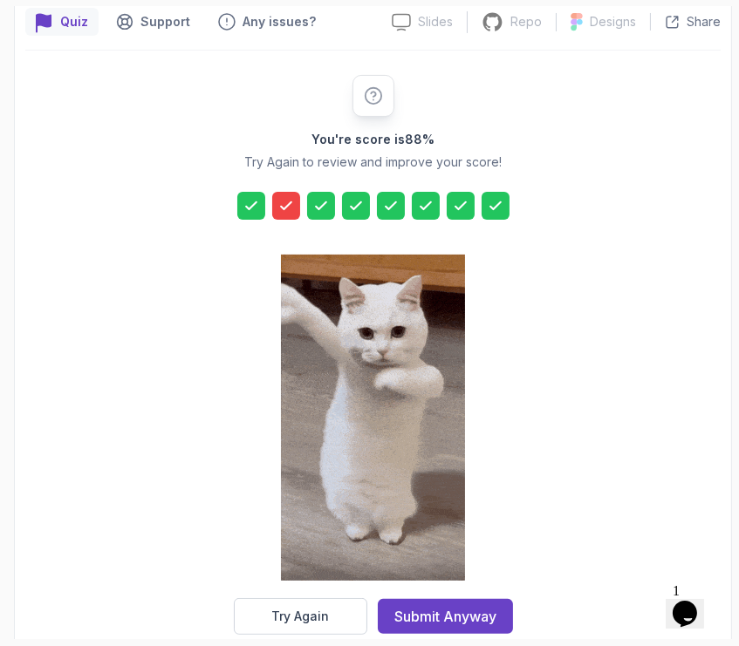
click at [294, 201] on icon at bounding box center [285, 205] width 17 height 17
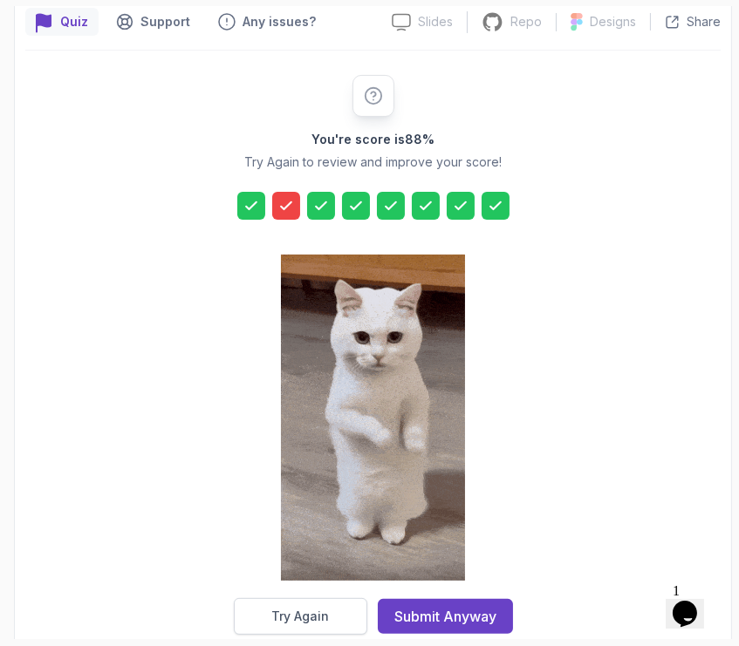
click at [334, 616] on button "Try Again" at bounding box center [300, 616] width 133 height 37
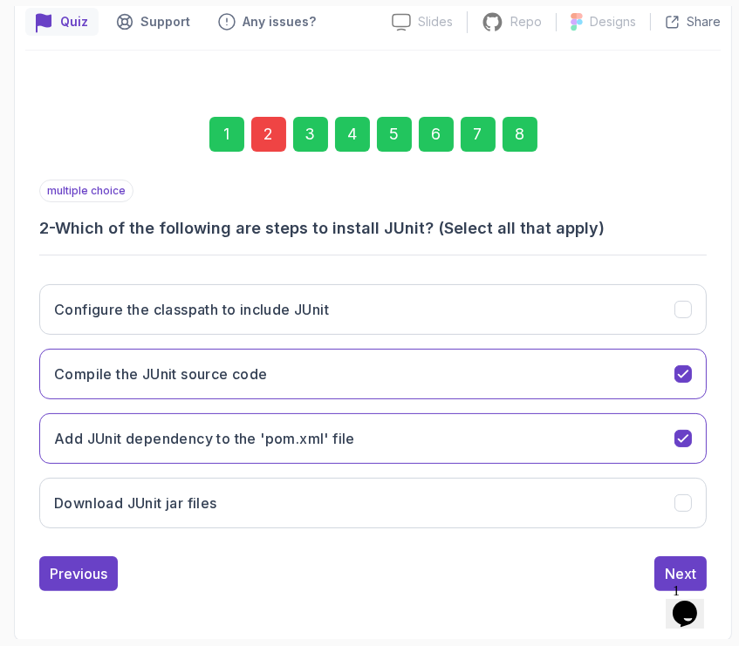
click at [279, 133] on div "2" at bounding box center [268, 134] width 35 height 35
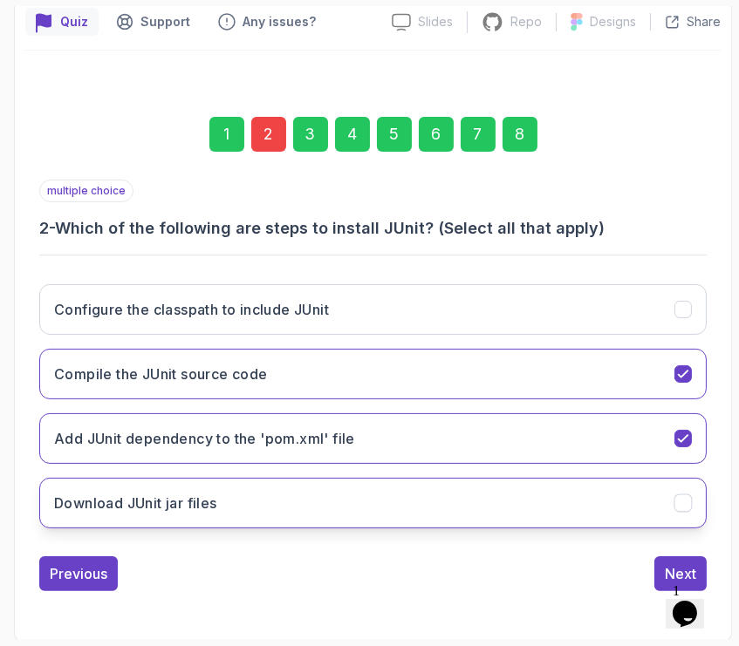
click at [269, 484] on button "Download JUnit jar files" at bounding box center [372, 503] width 667 height 51
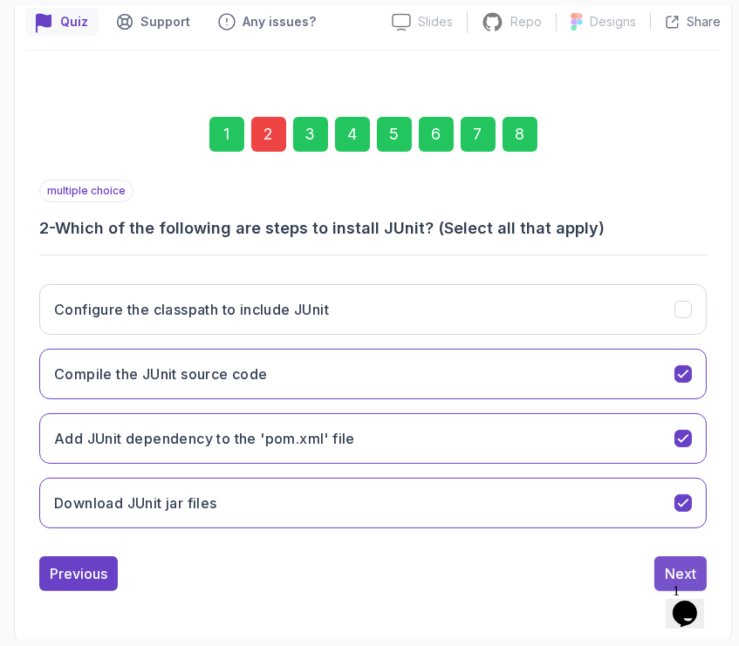
click at [683, 563] on div "Next" at bounding box center [679, 573] width 31 height 21
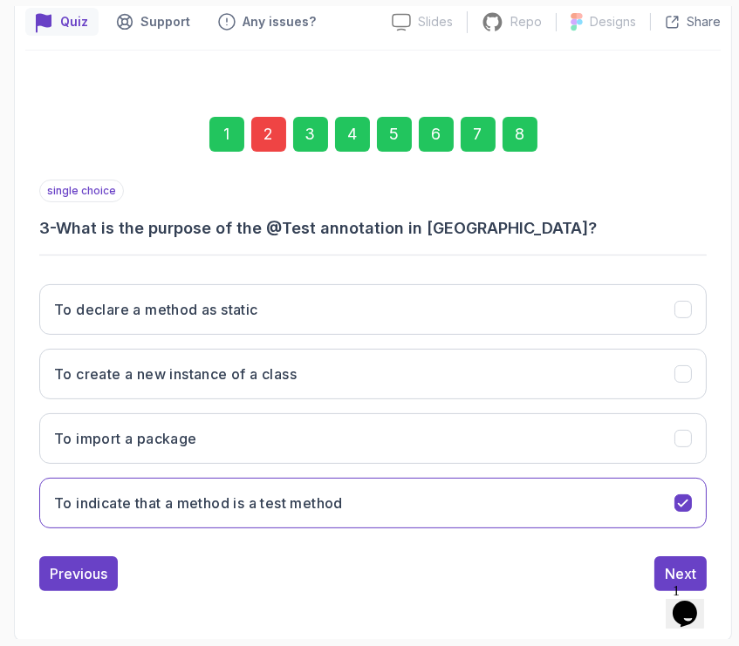
click at [683, 563] on div "Next" at bounding box center [679, 573] width 31 height 21
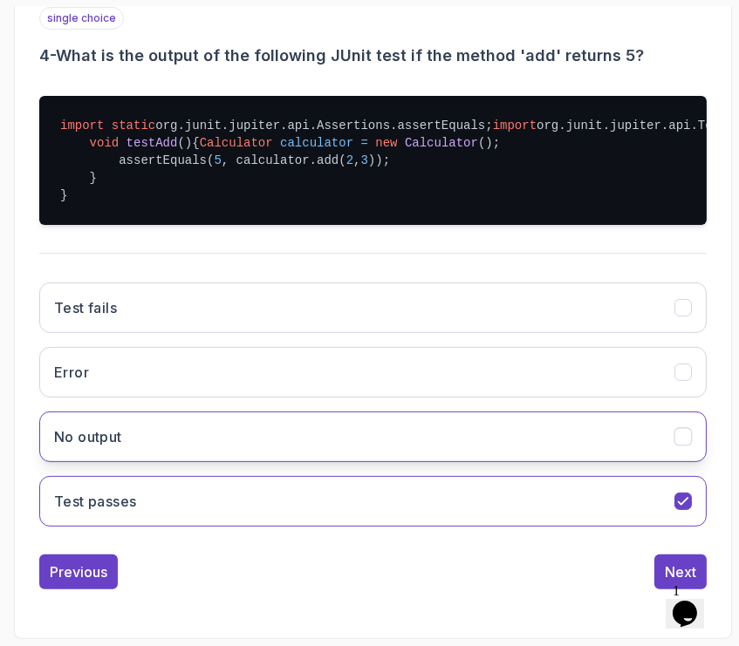
scroll to position [528, 0]
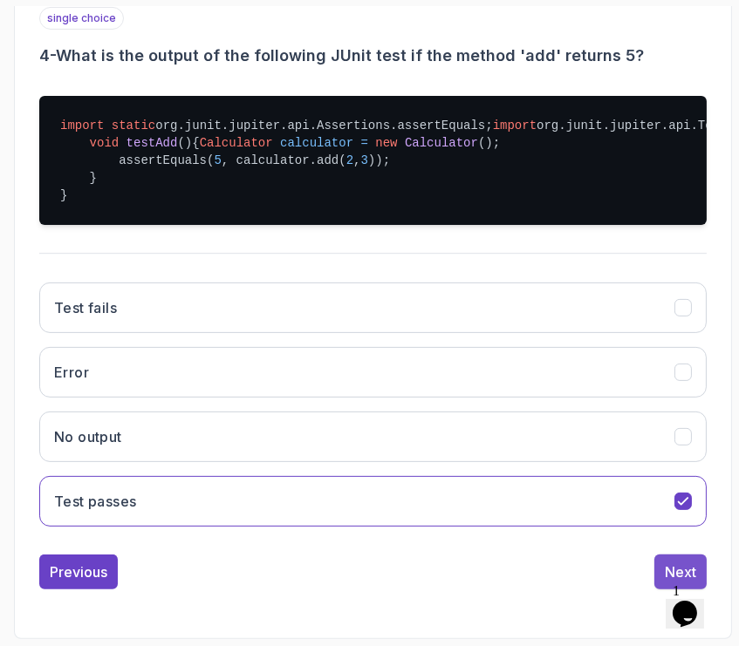
click at [673, 559] on button "Next" at bounding box center [680, 572] width 52 height 35
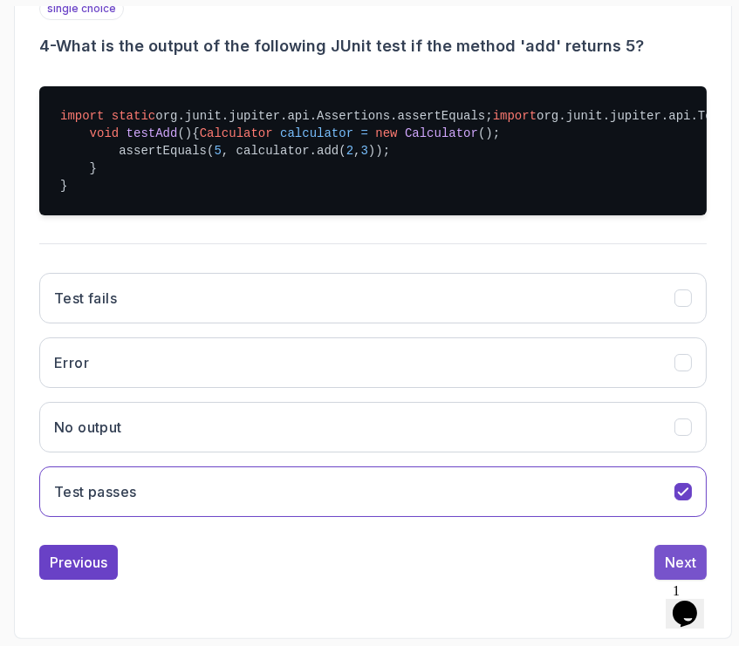
scroll to position [270, 0]
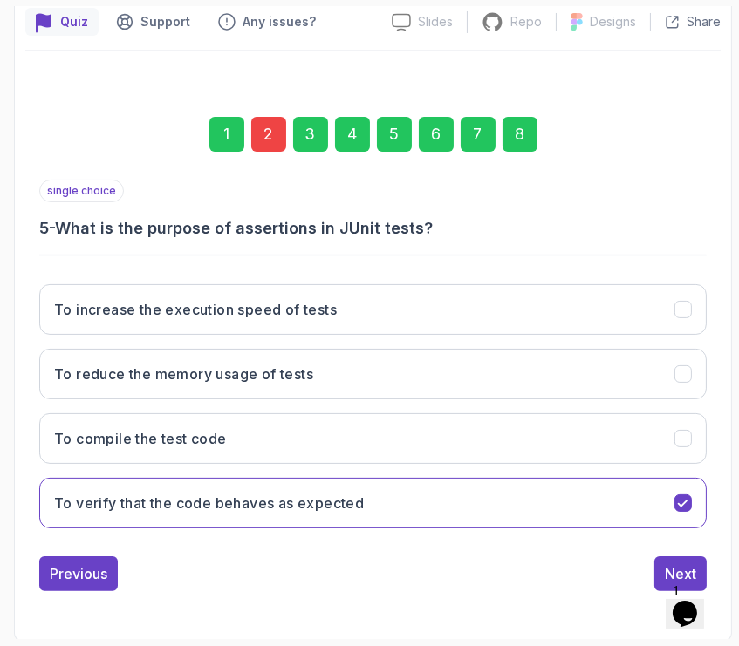
click at [673, 559] on button "Next" at bounding box center [680, 573] width 52 height 35
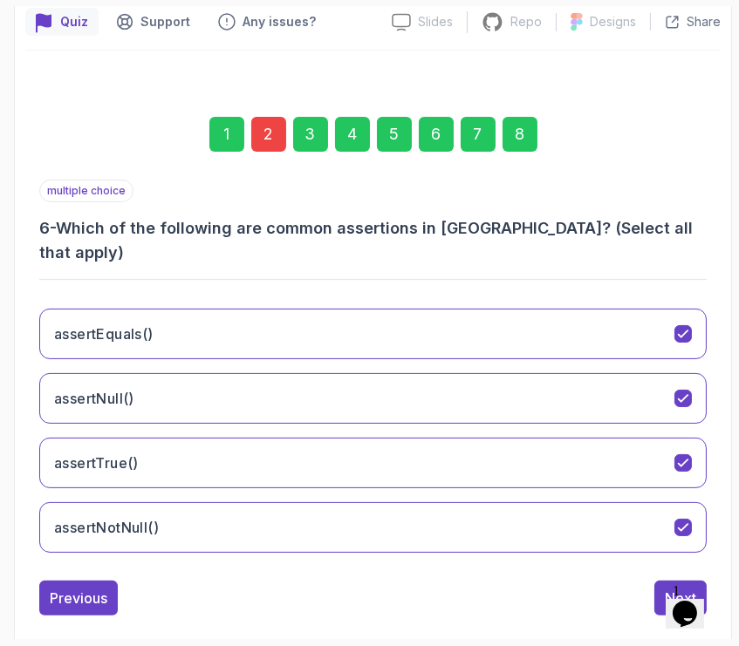
click at [673, 581] on button "Next" at bounding box center [680, 598] width 52 height 35
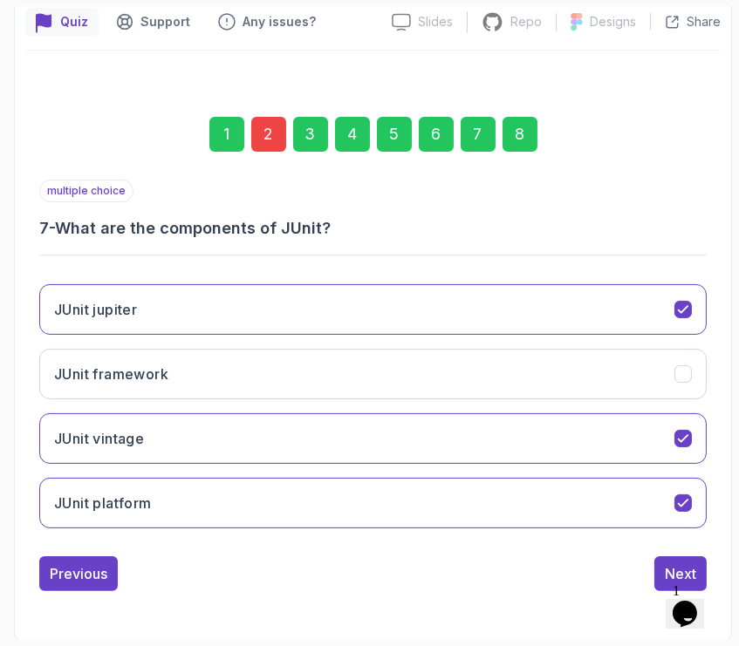
click at [673, 559] on button "Next" at bounding box center [680, 573] width 52 height 35
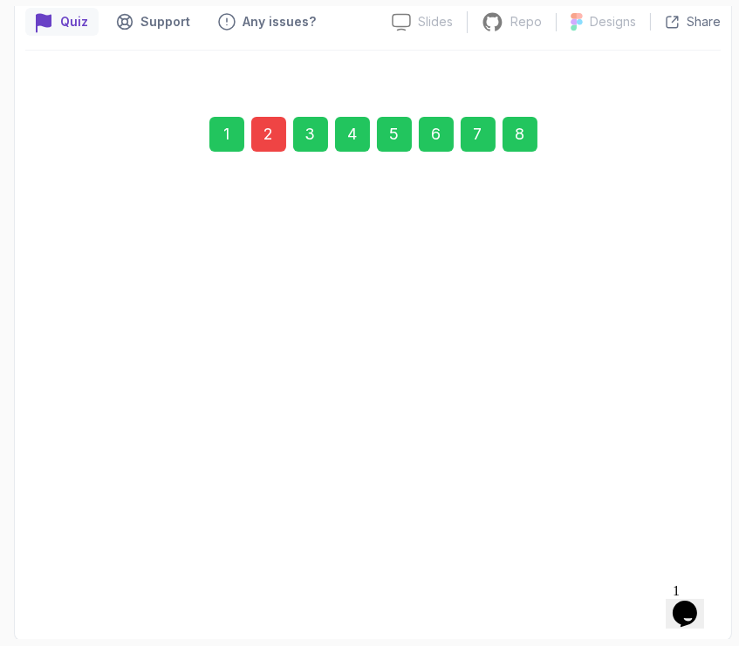
click at [673, 559] on button "Submit Quiz" at bounding box center [656, 573] width 100 height 35
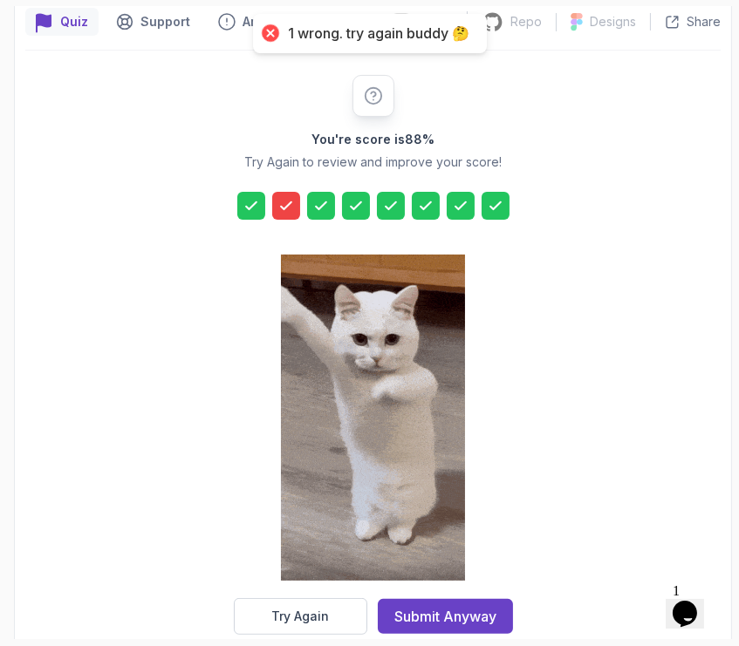
click at [282, 204] on icon at bounding box center [285, 205] width 17 height 17
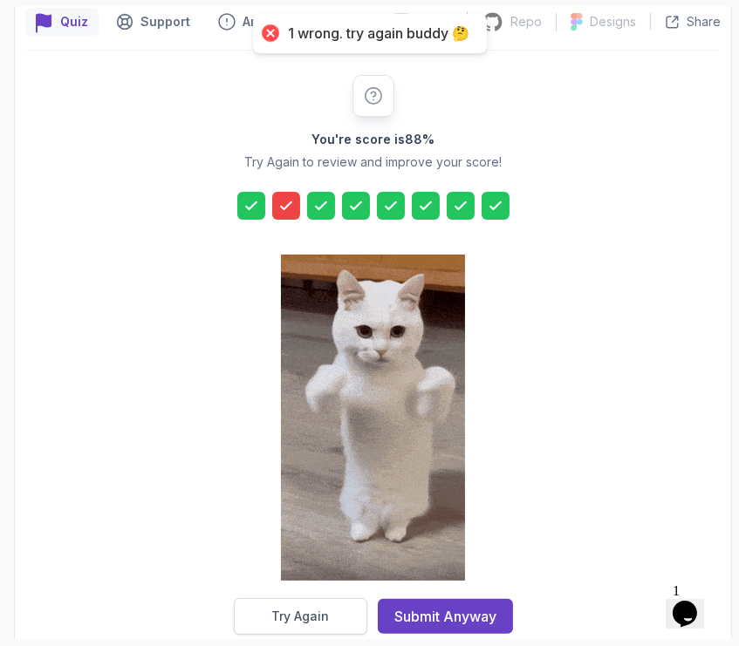
click at [311, 627] on button "Try Again" at bounding box center [300, 616] width 133 height 37
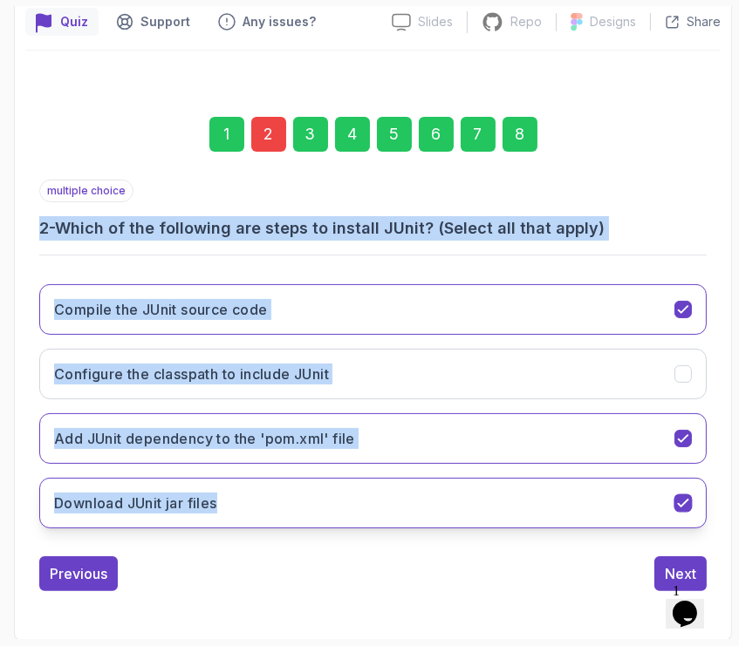
drag, startPoint x: 152, startPoint y: 187, endPoint x: 274, endPoint y: 502, distance: 337.6
click at [272, 502] on div "multiple choice 2 - Which of the following are steps to install JUnit? (Select …" at bounding box center [372, 361] width 667 height 363
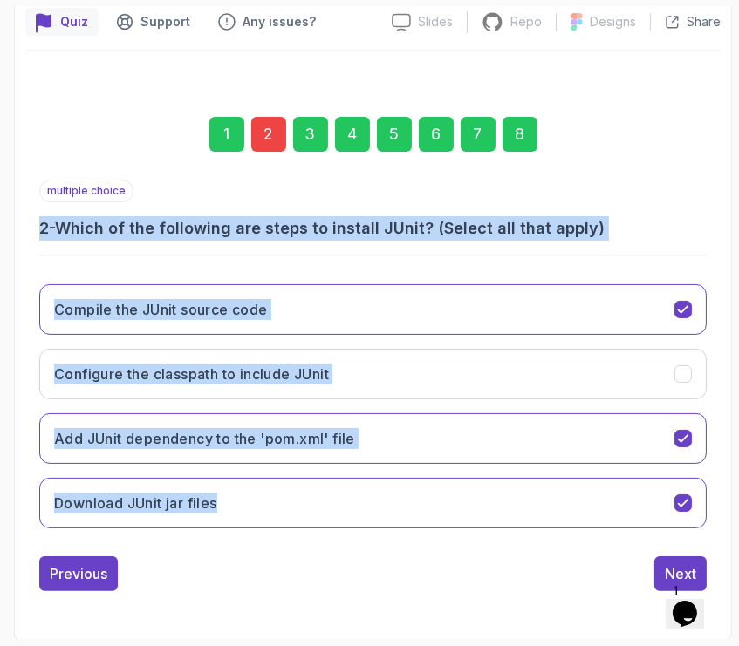
copy div "2 - Which of the following are steps to install JUnit? (Select all that apply) …"
click at [680, 219] on h3 "2 - Which of the following are steps to install JUnit? (Select all that apply)" at bounding box center [372, 228] width 667 height 24
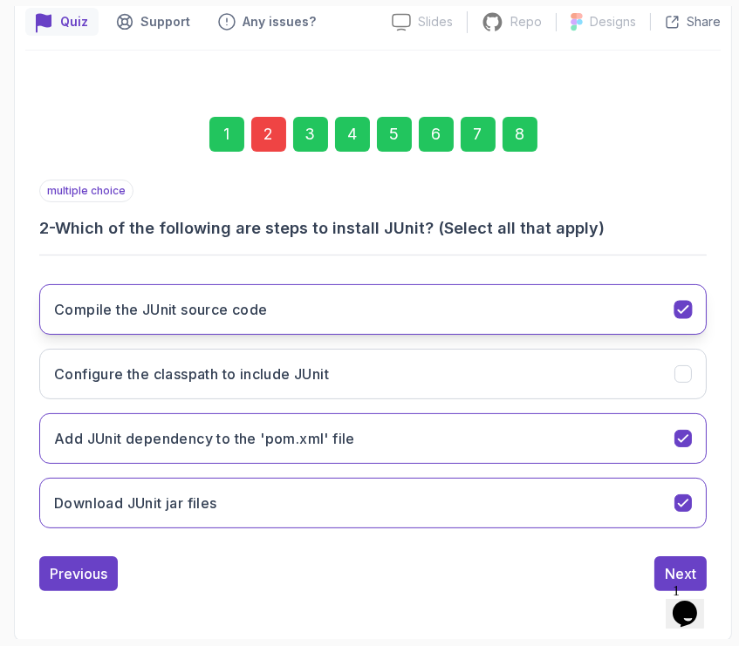
click at [641, 304] on button "Compile the JUnit source code" at bounding box center [372, 309] width 667 height 51
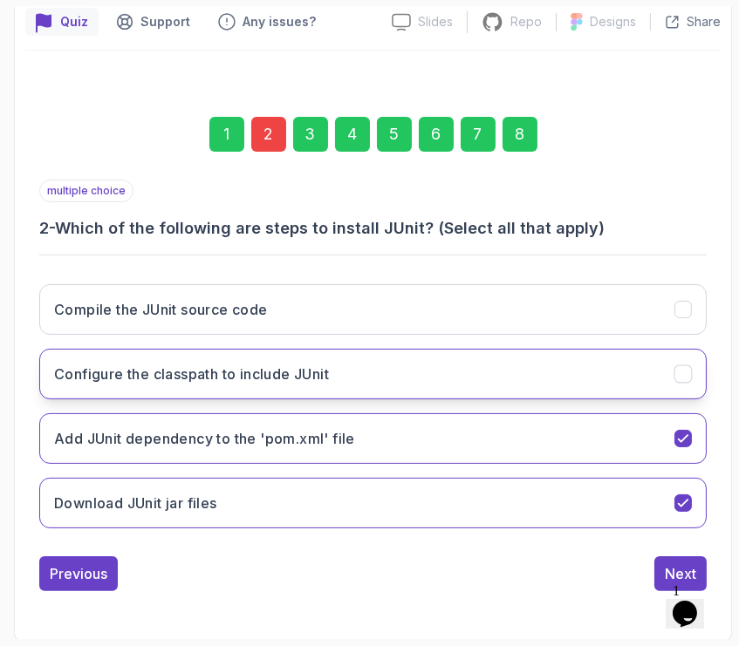
click at [609, 385] on button "Configure the classpath to include JUnit" at bounding box center [372, 374] width 667 height 51
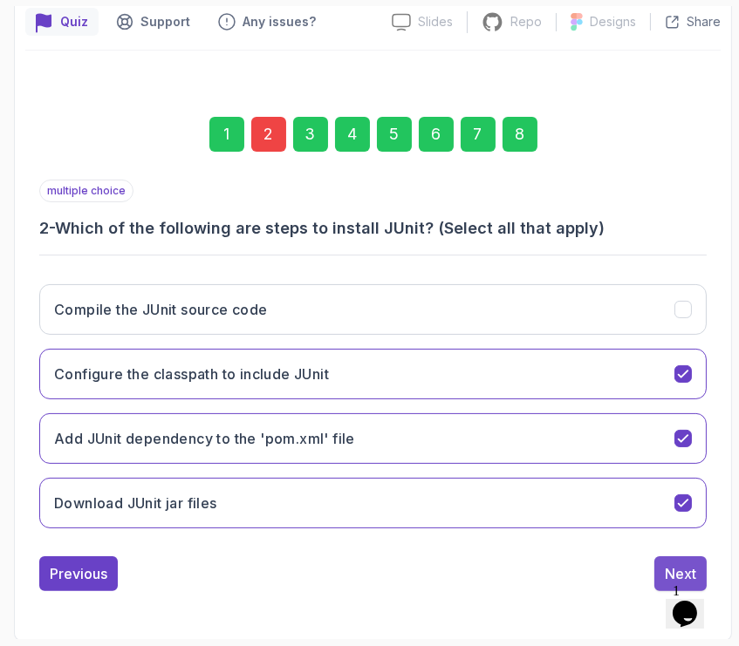
click at [668, 563] on div "Next" at bounding box center [679, 573] width 31 height 21
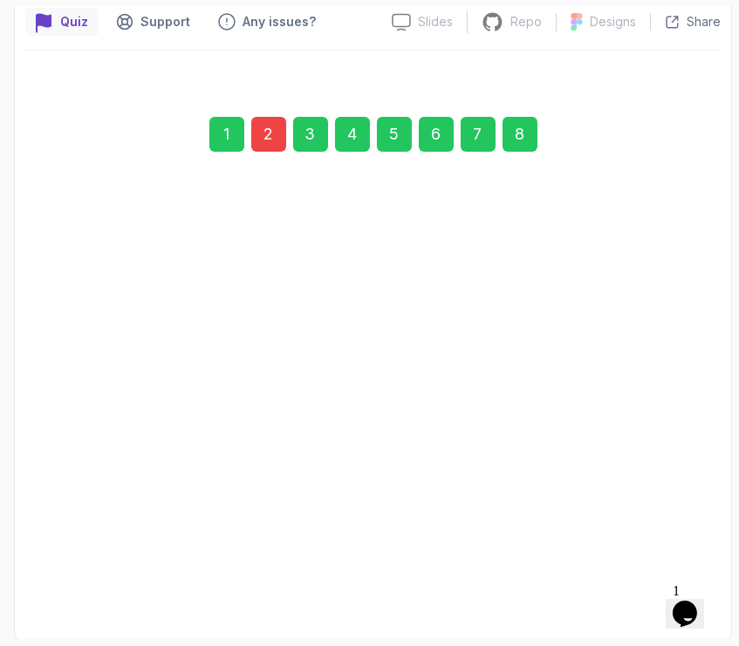
click at [668, 563] on div "Next" at bounding box center [679, 573] width 31 height 21
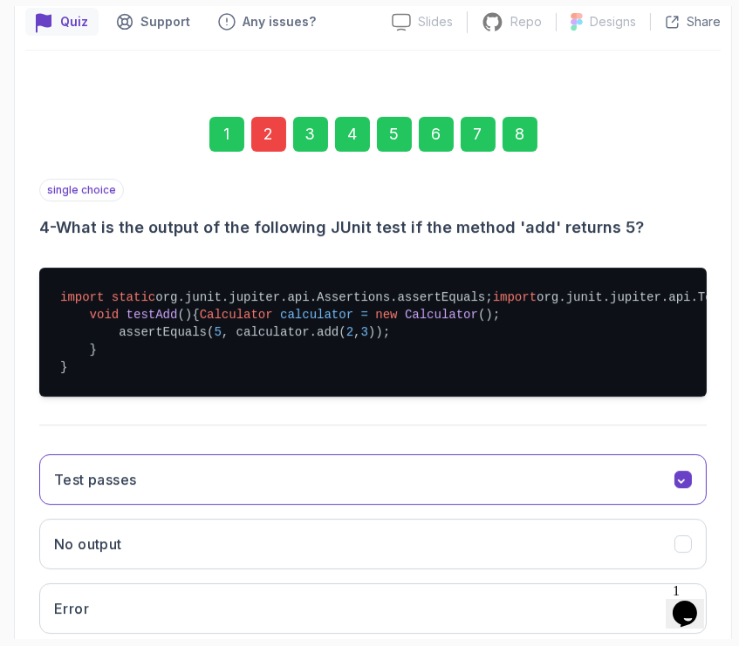
click at [668, 505] on button "Test passes" at bounding box center [372, 479] width 667 height 51
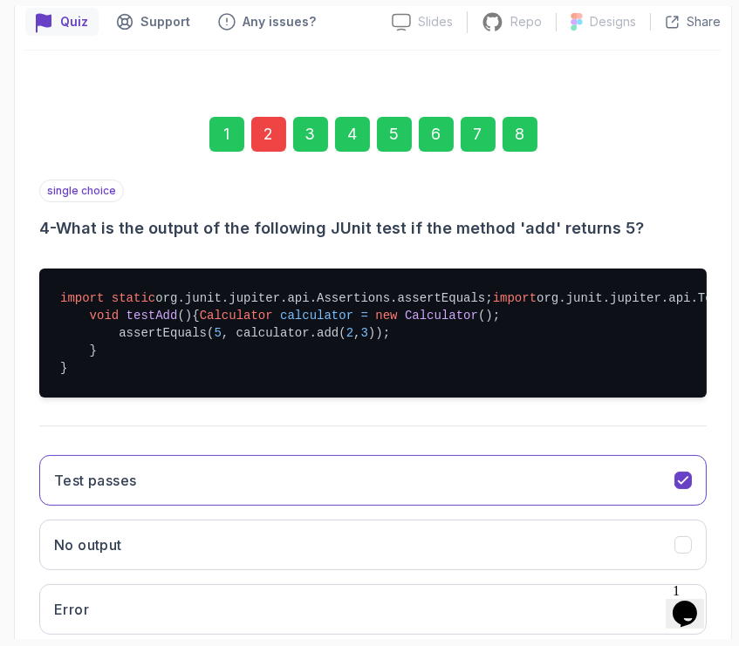
scroll to position [528, 0]
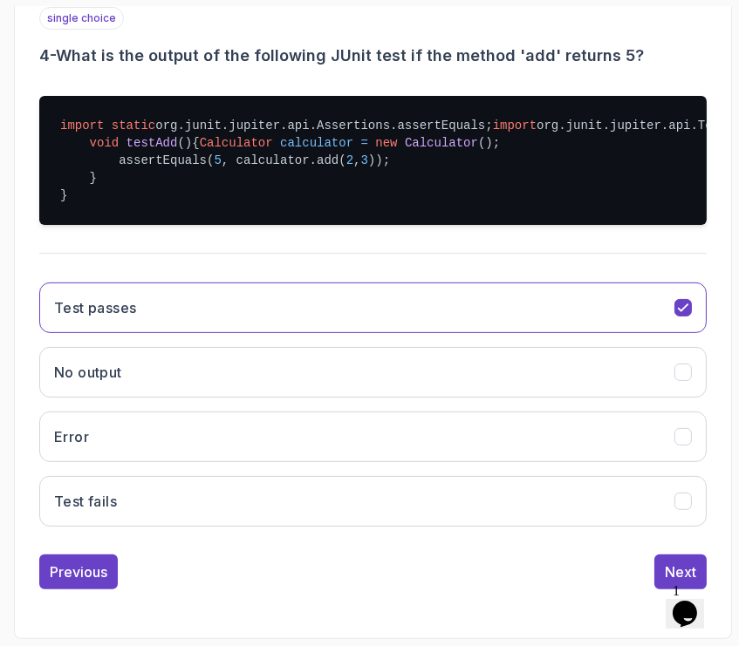
click at [678, 550] on div "single choice 4 - What is the output of the following JUnit test if the method …" at bounding box center [372, 298] width 667 height 583
drag, startPoint x: 672, startPoint y: 558, endPoint x: 664, endPoint y: 569, distance: 13.1
click at [672, 559] on button "Next" at bounding box center [680, 572] width 52 height 35
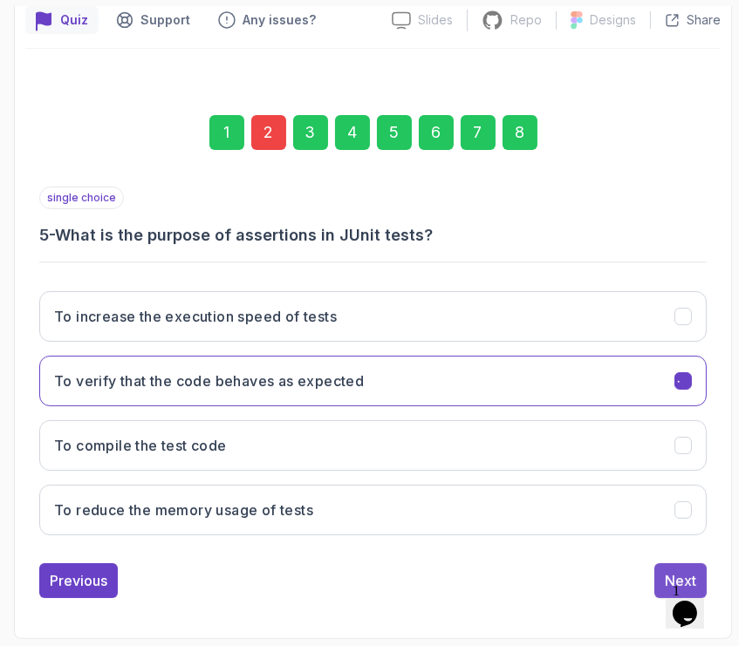
scroll to position [270, 0]
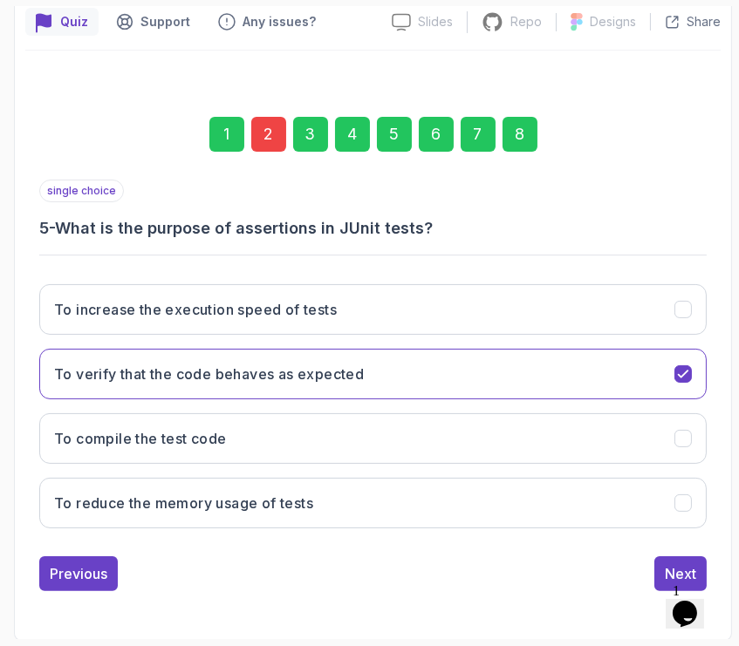
click at [654, 549] on div "single choice 5 - What is the purpose of assertions in JUnit tests? To increase…" at bounding box center [372, 386] width 667 height 412
click at [661, 551] on div "single choice 5 - What is the purpose of assertions in JUnit tests? To increase…" at bounding box center [372, 386] width 667 height 412
click at [667, 552] on div "single choice 5 - What is the purpose of assertions in JUnit tests? To increase…" at bounding box center [372, 386] width 667 height 412
click at [663, 566] on button "Next" at bounding box center [680, 573] width 52 height 35
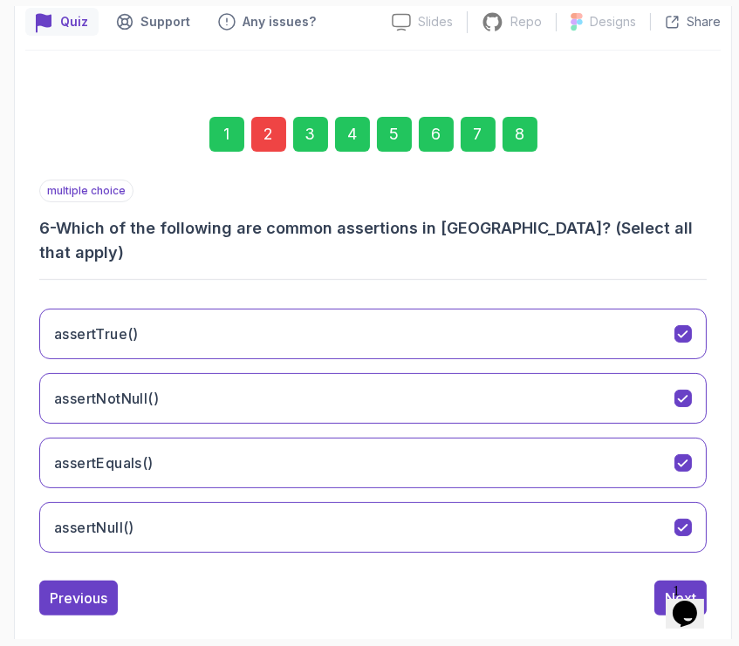
click at [663, 581] on button "Next" at bounding box center [680, 598] width 52 height 35
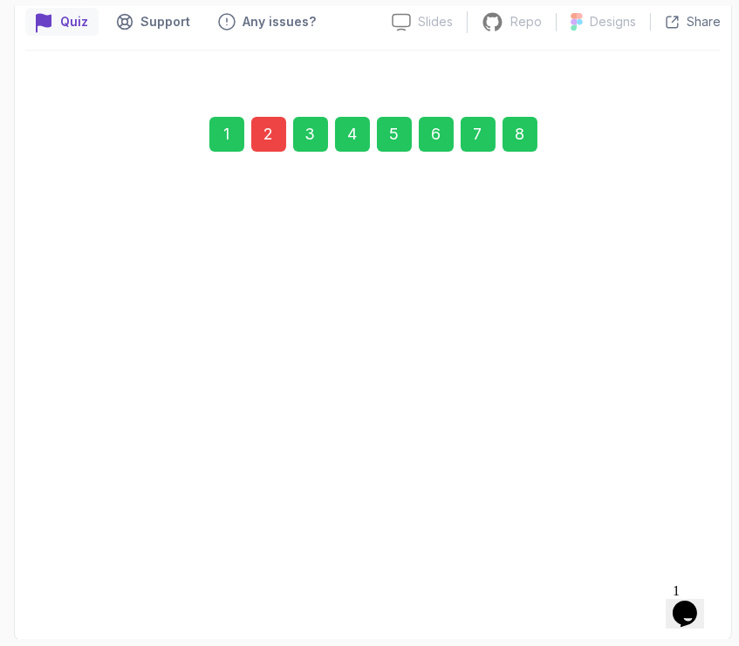
click at [663, 566] on button "Next" at bounding box center [680, 572] width 52 height 35
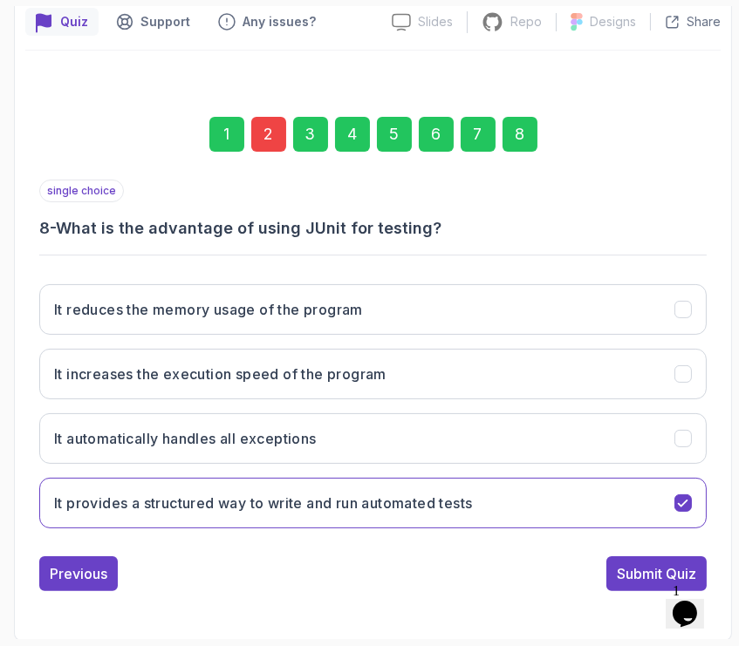
click at [663, 566] on div "Submit Quiz" at bounding box center [656, 573] width 79 height 21
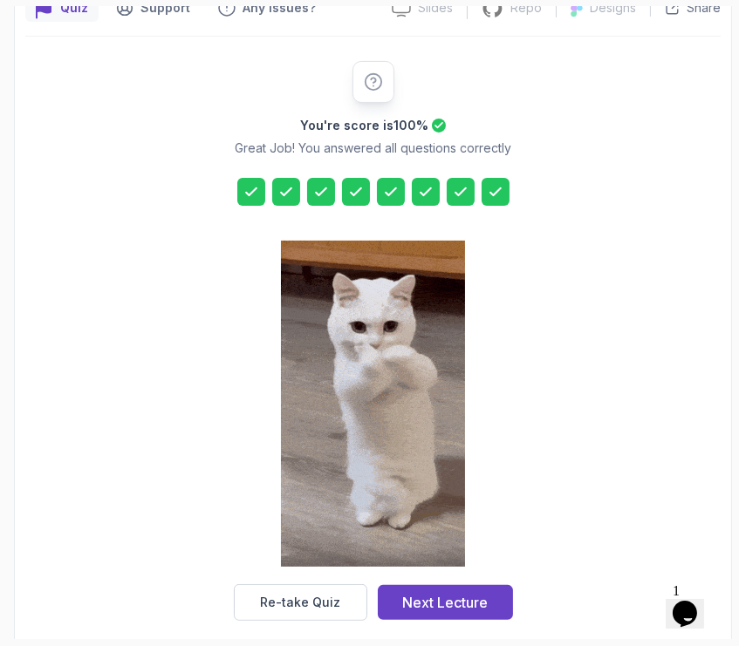
scroll to position [300, 0]
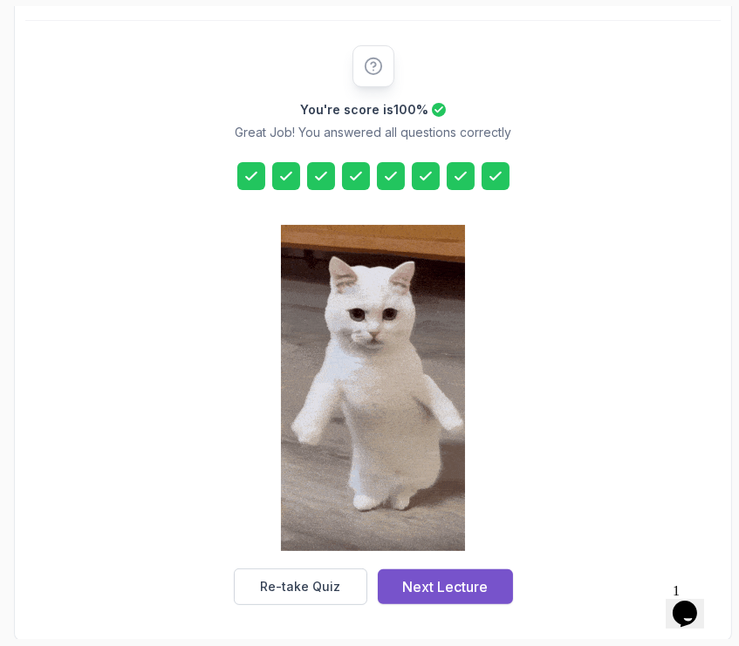
click at [502, 585] on button "Next Lecture" at bounding box center [445, 586] width 135 height 35
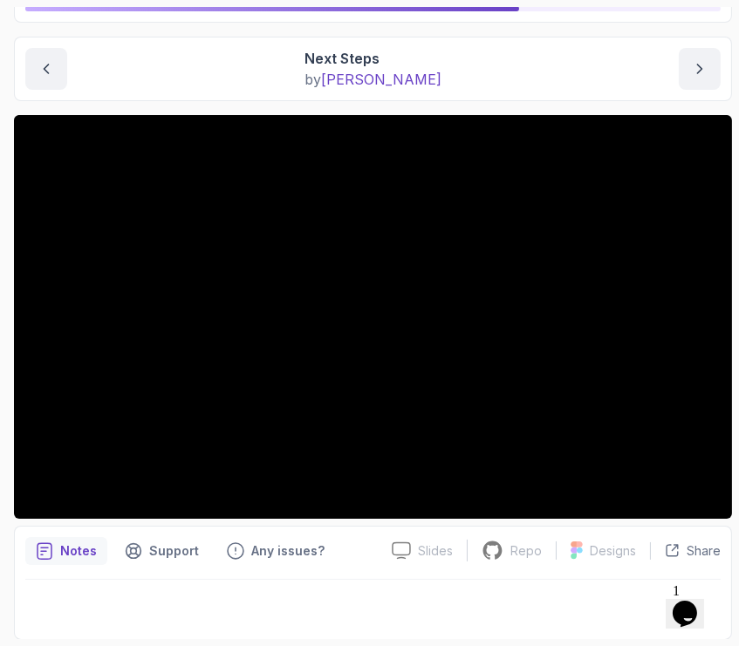
scroll to position [35, 0]
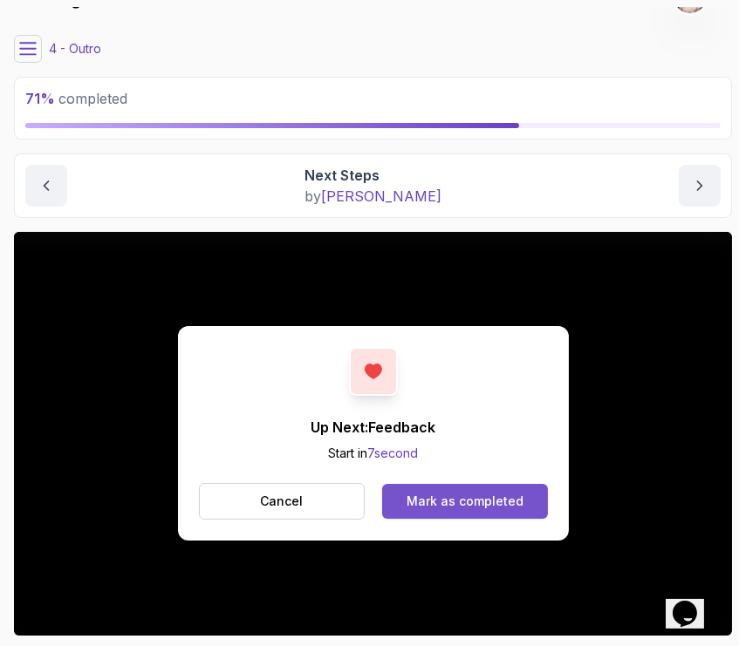
click at [481, 496] on div "Mark as completed" at bounding box center [464, 501] width 117 height 17
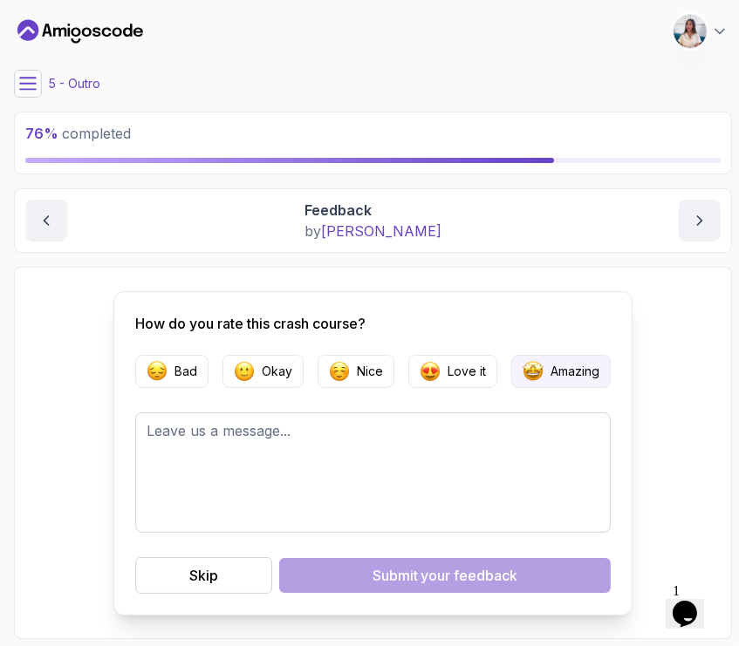
click at [555, 365] on p "Amazing" at bounding box center [574, 371] width 49 height 17
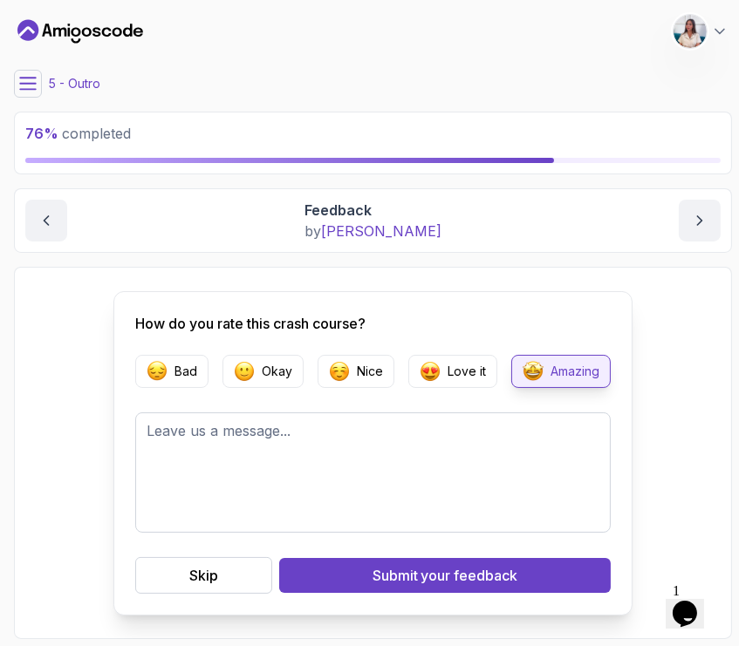
click at [430, 585] on span "your feedback" at bounding box center [469, 575] width 97 height 21
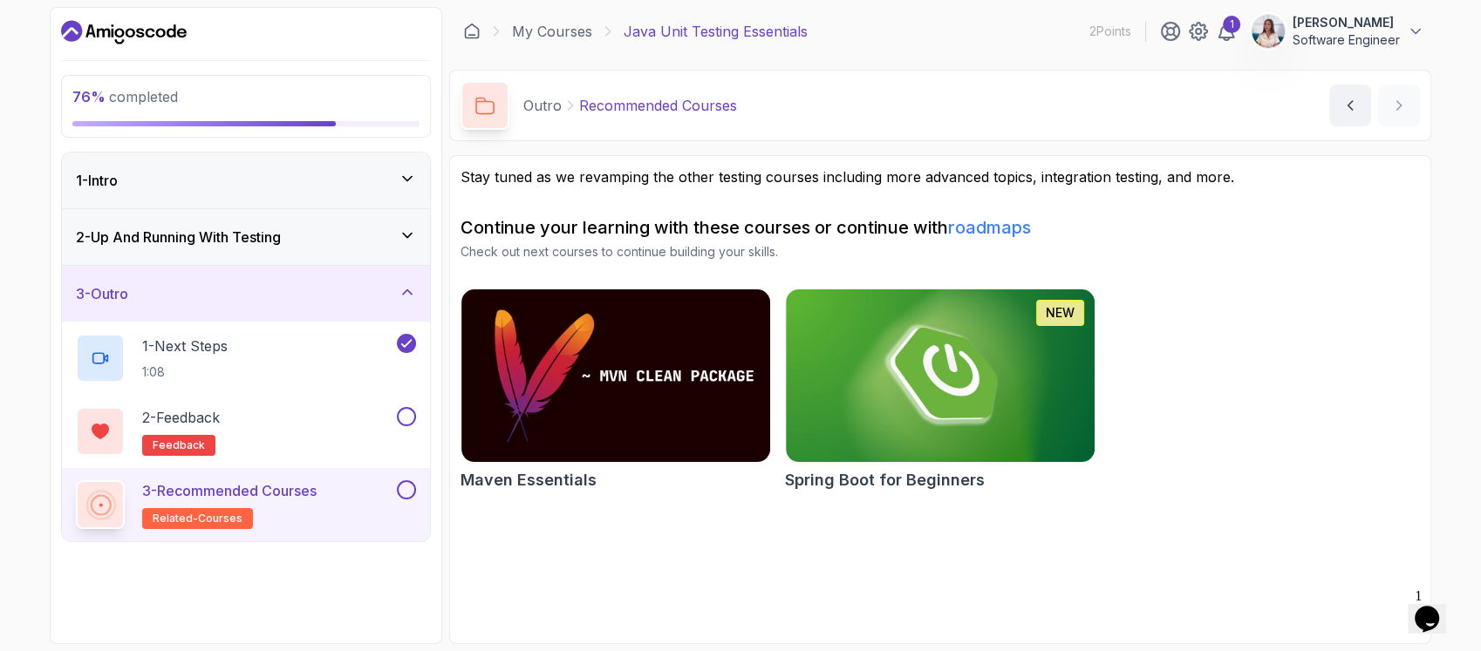
click at [737, 608] on section "Stay tuned as we revamping the other testing courses including more advanced to…" at bounding box center [940, 399] width 982 height 489
click at [403, 411] on button at bounding box center [406, 416] width 19 height 19
click at [408, 492] on button at bounding box center [406, 489] width 19 height 19
click at [318, 295] on div "3 - Outro" at bounding box center [246, 293] width 340 height 21
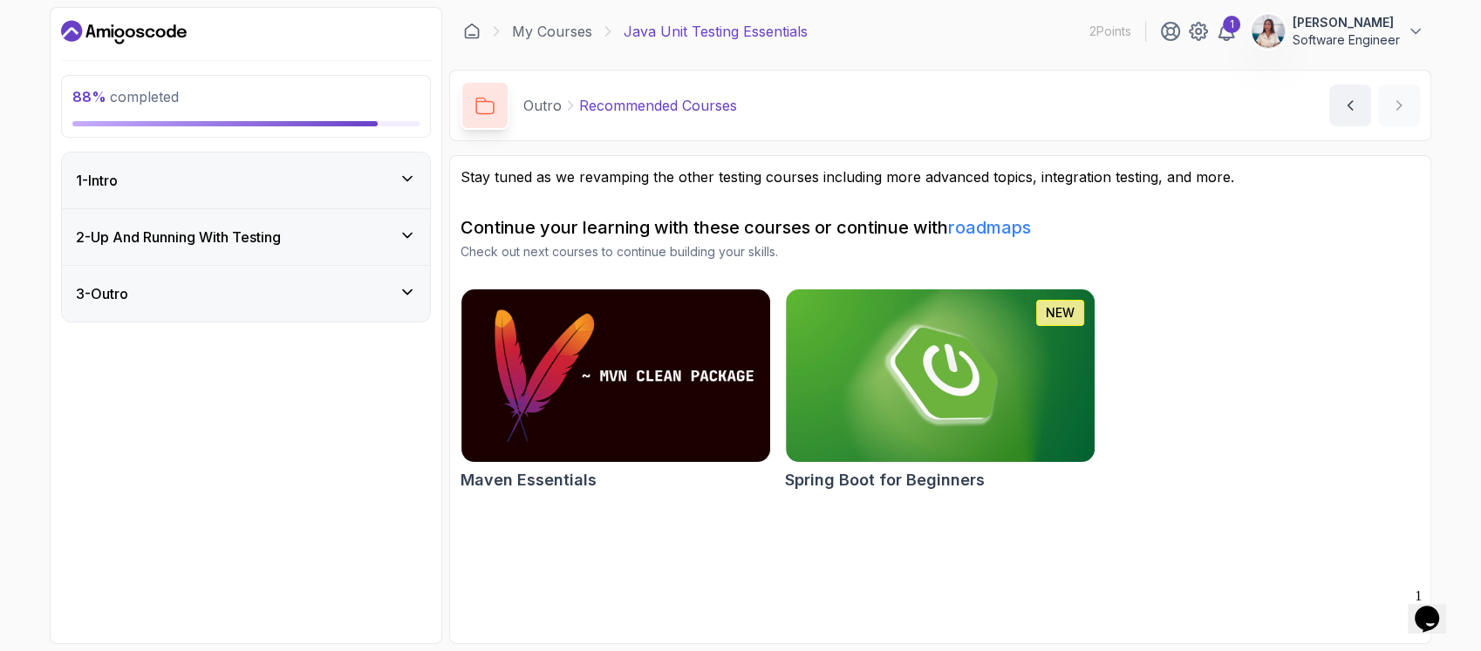
click at [388, 240] on div "2 - Up And Running With Testing" at bounding box center [246, 237] width 340 height 21
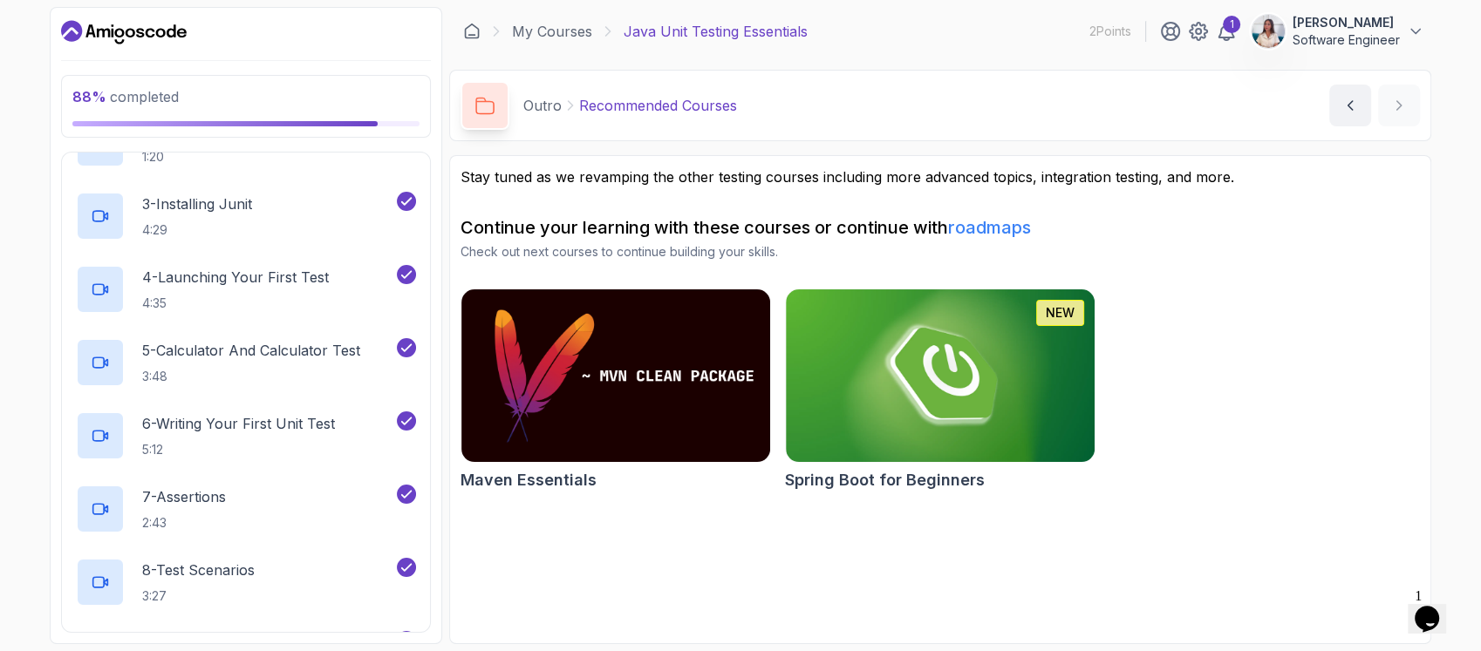
scroll to position [494, 0]
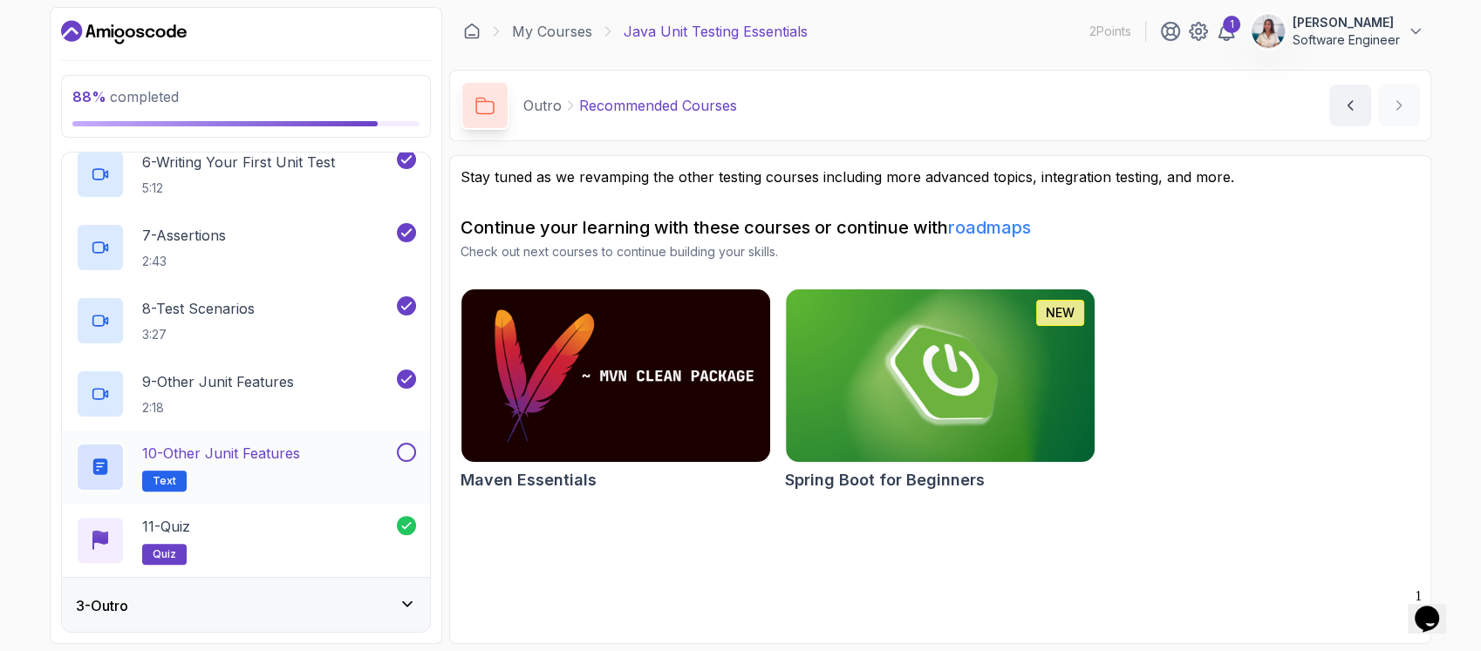
click at [364, 478] on div "10 - Other Junit Features Text" at bounding box center [234, 467] width 317 height 49
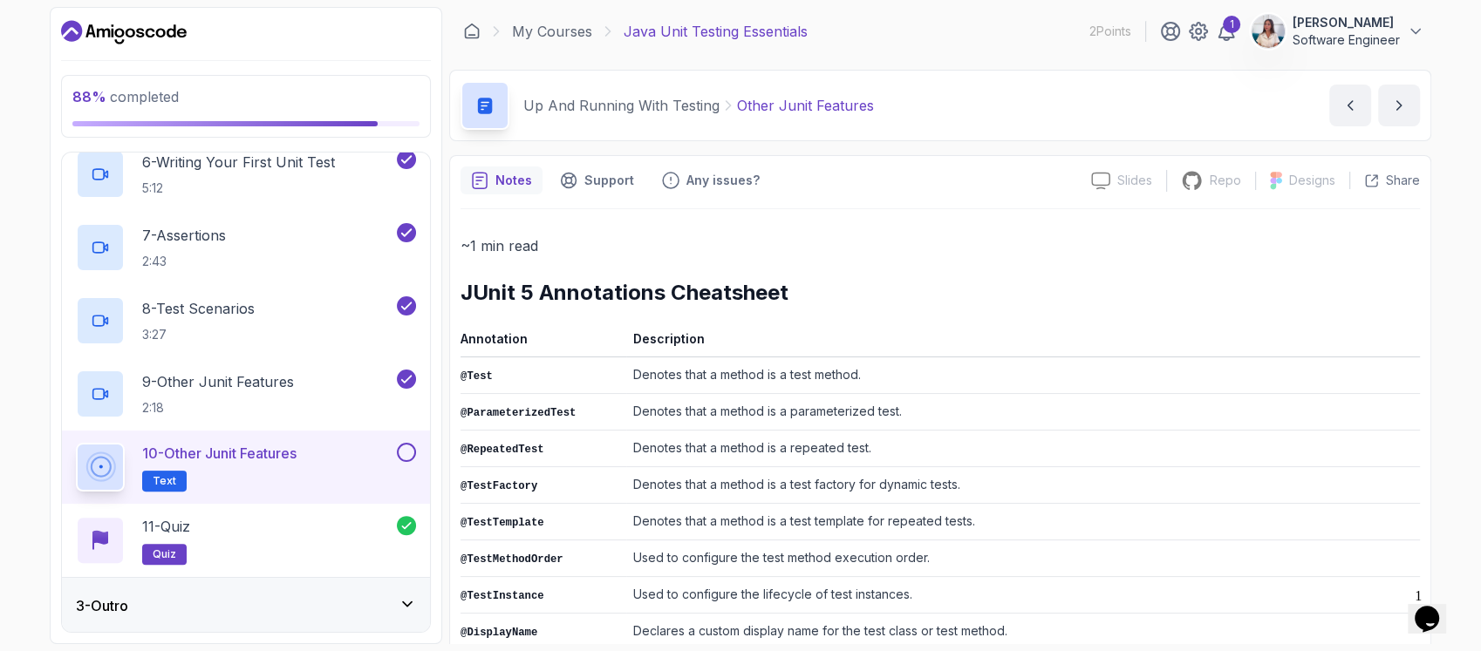
scroll to position [375, 0]
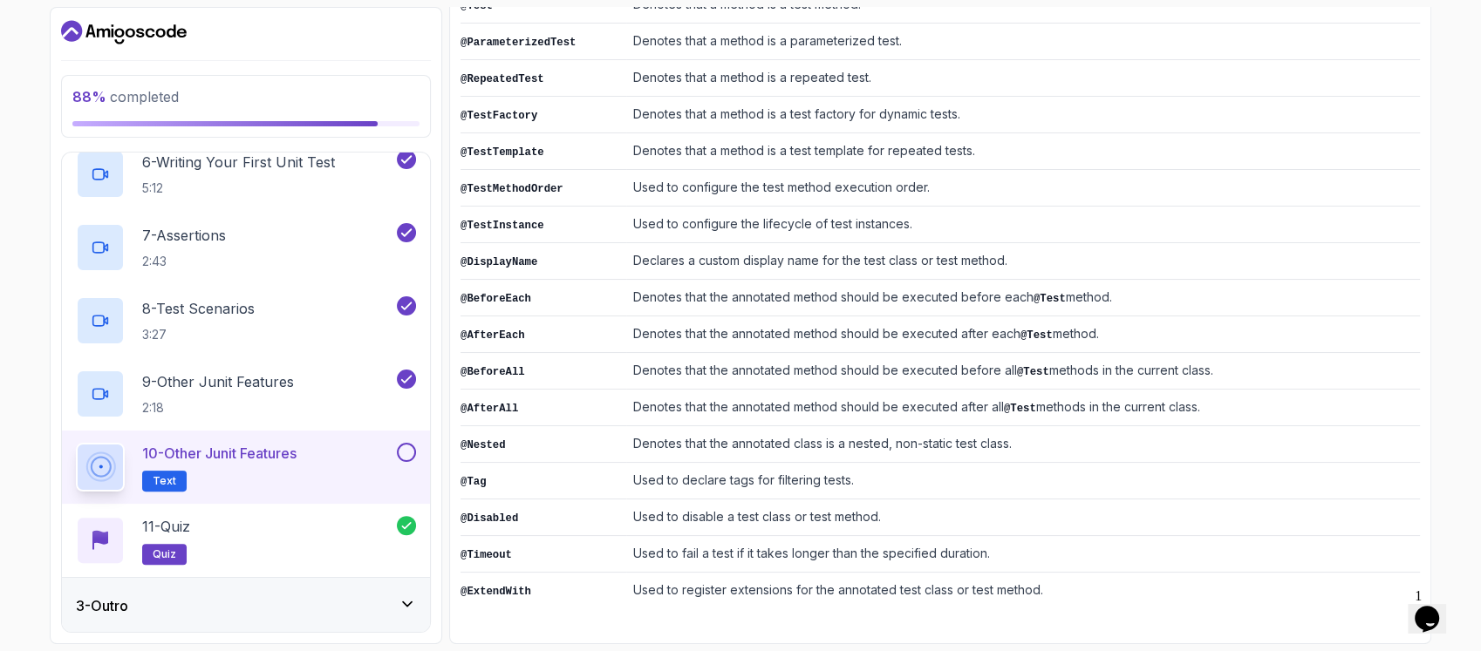
click at [410, 470] on button "10 - Other Junit Features Text" at bounding box center [246, 467] width 340 height 49
click at [398, 448] on button at bounding box center [406, 452] width 19 height 19
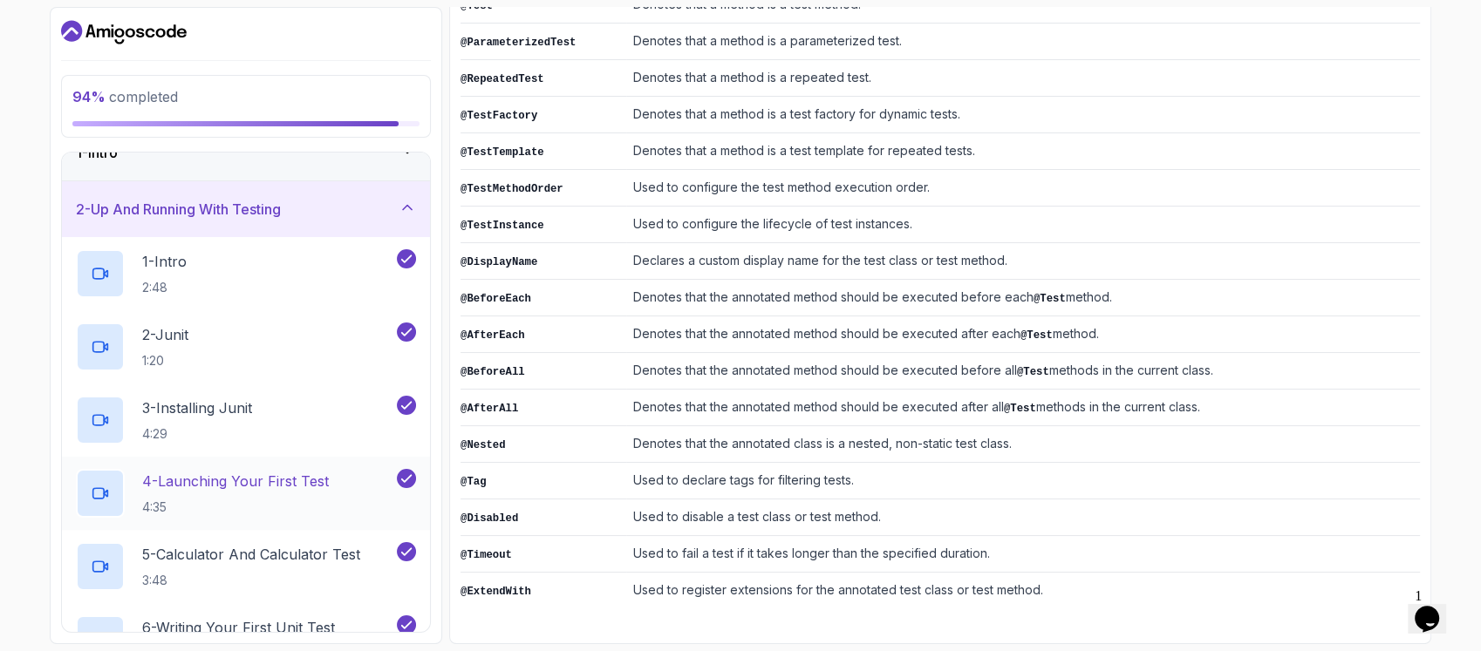
scroll to position [0, 0]
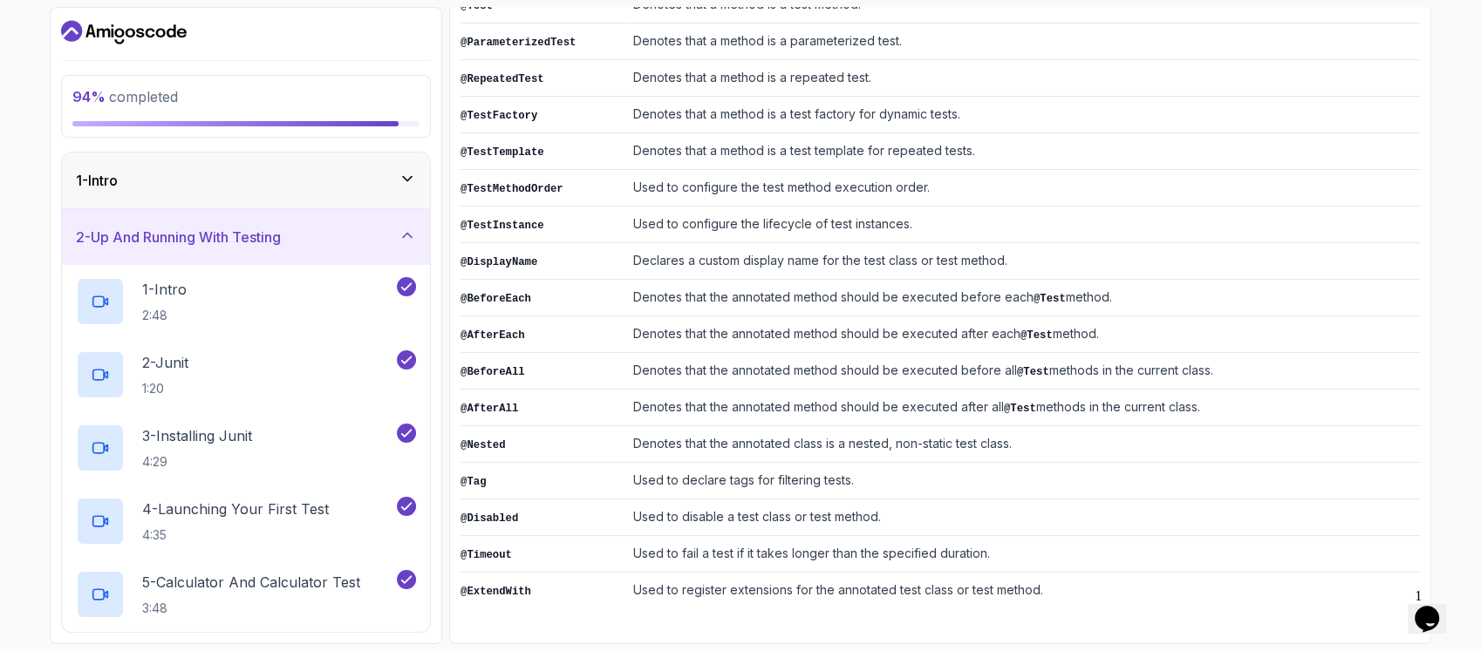
click at [385, 181] on div "1 - Intro" at bounding box center [246, 180] width 340 height 21
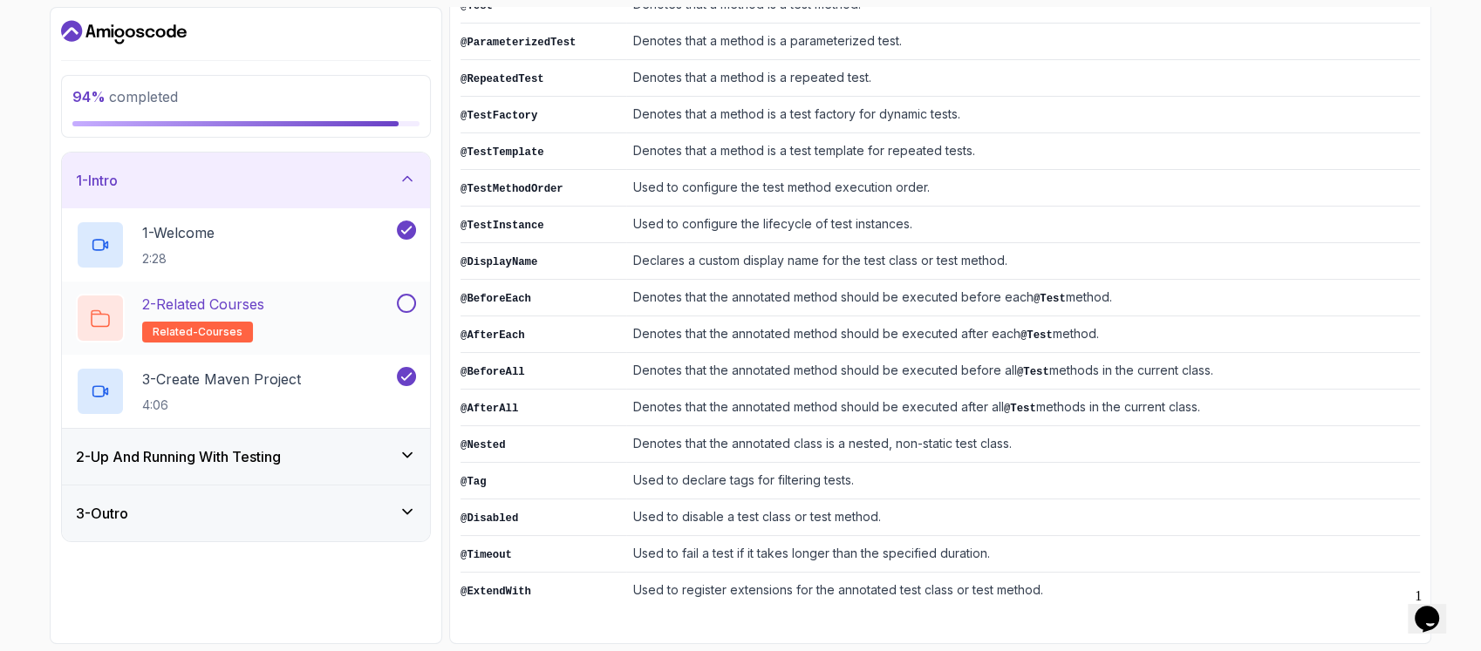
click at [403, 317] on button "2 - Related Courses related-courses" at bounding box center [246, 318] width 340 height 49
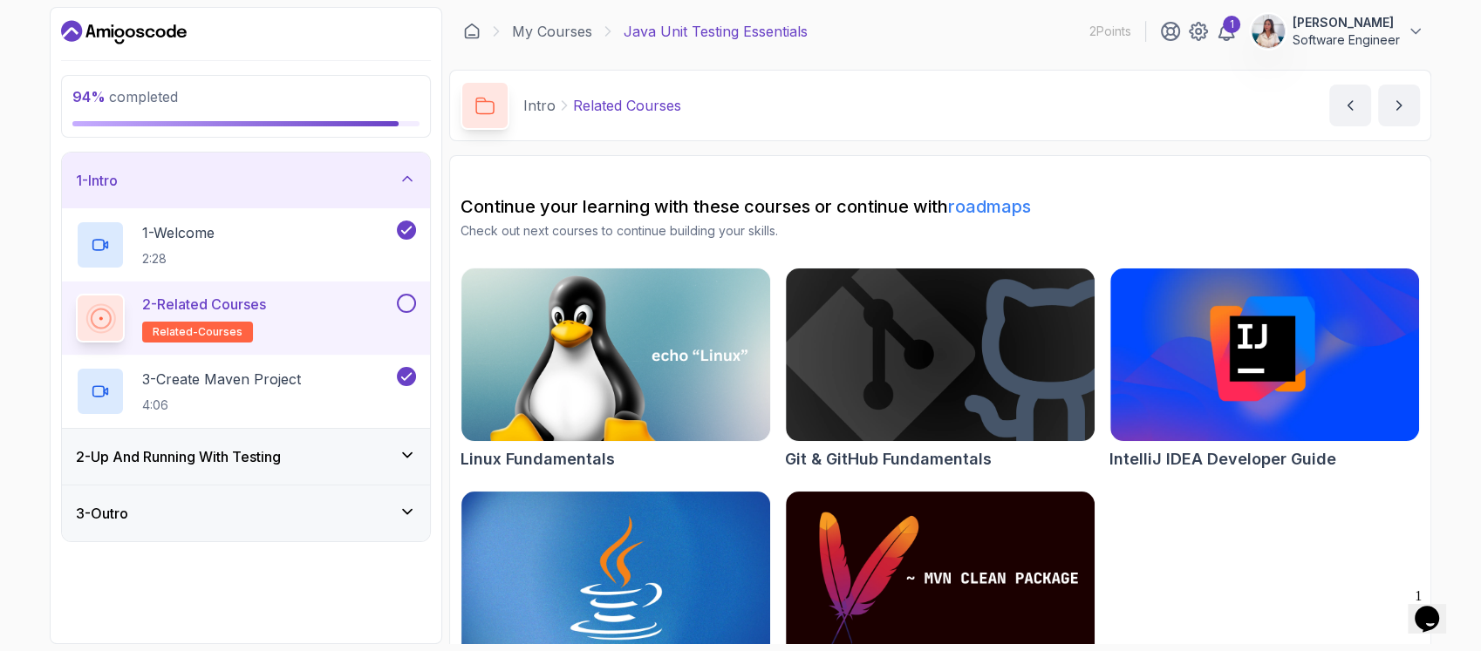
click at [405, 312] on button "2 - Related Courses related-courses" at bounding box center [246, 318] width 340 height 49
click at [402, 303] on button at bounding box center [406, 303] width 19 height 19
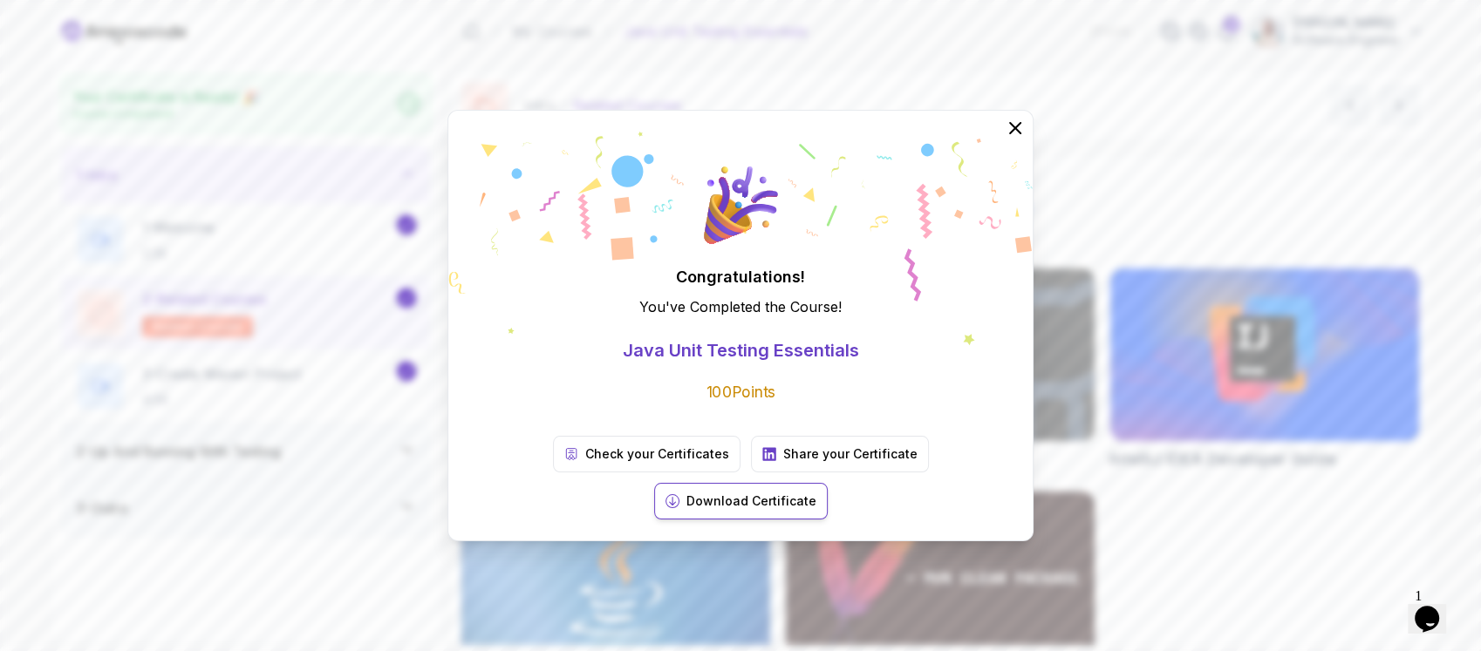
click at [816, 493] on p "Download Certificate" at bounding box center [751, 501] width 130 height 17
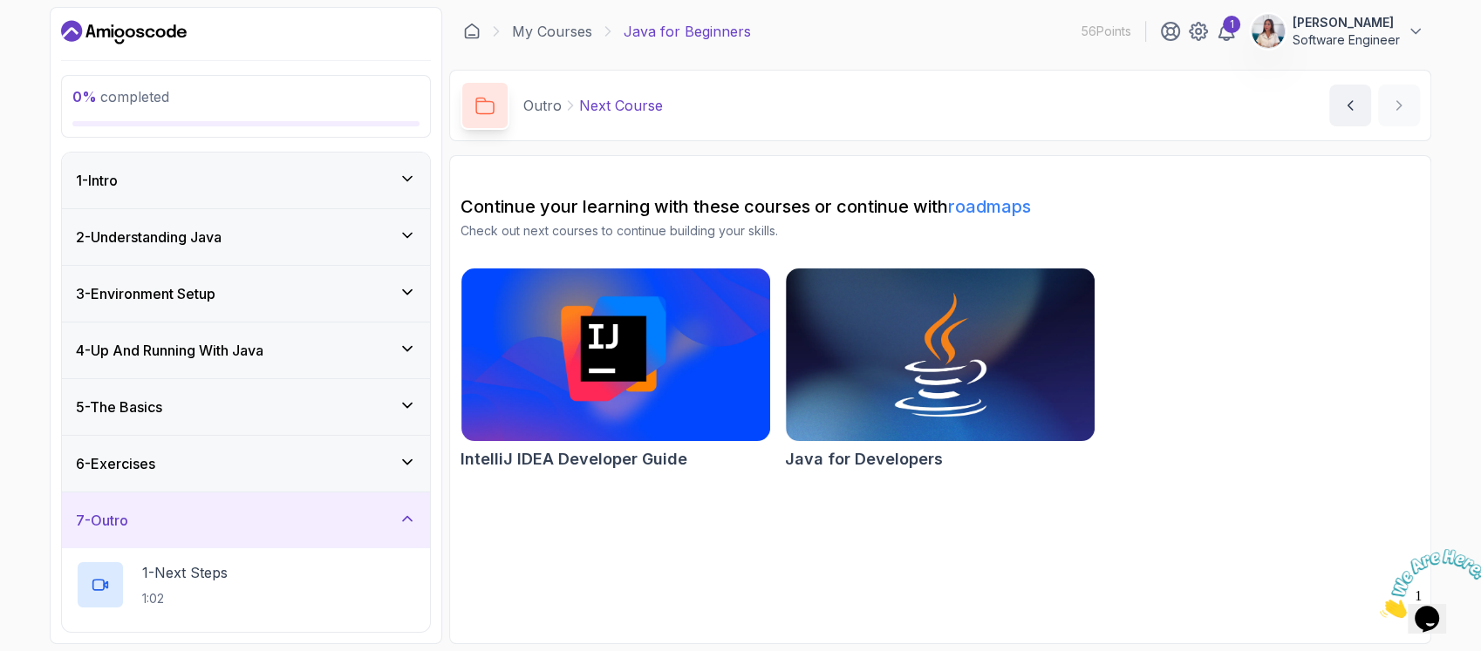
click at [290, 178] on div "1 - Intro" at bounding box center [246, 180] width 340 height 21
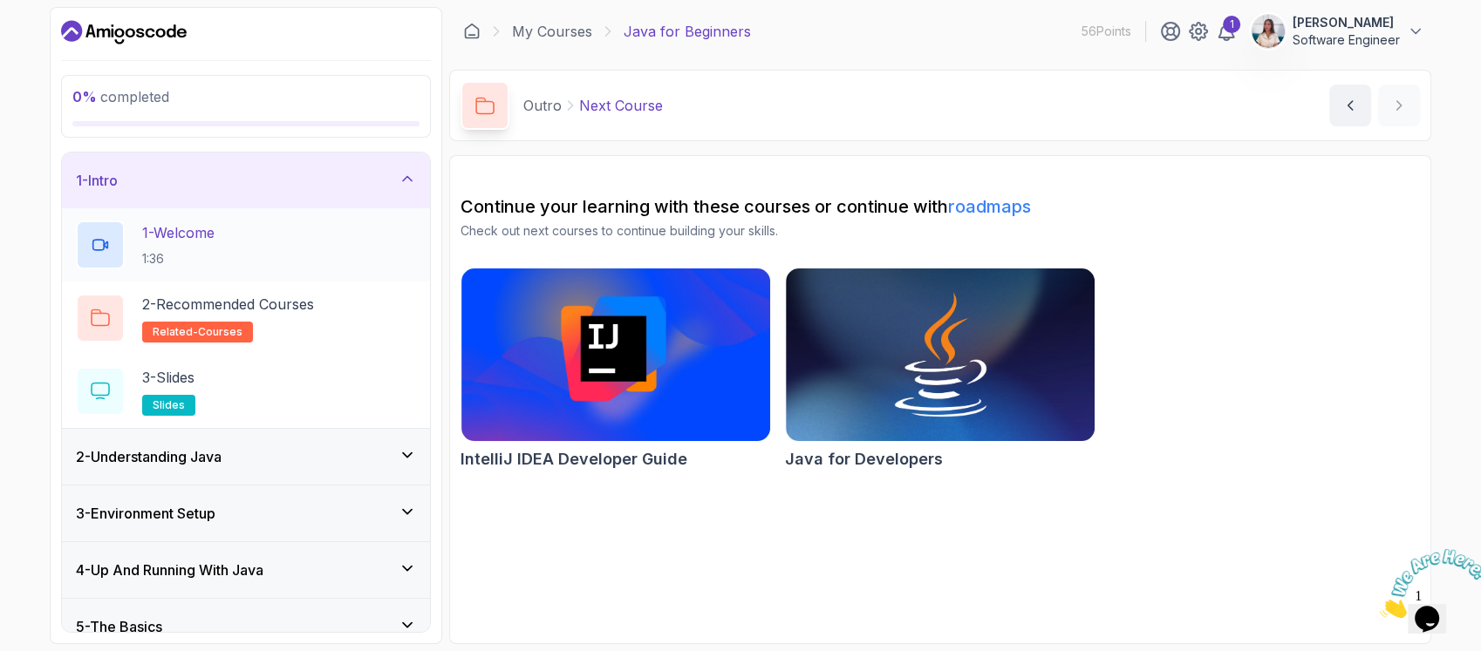
click at [316, 229] on div "1 - Welcome 1:36" at bounding box center [246, 245] width 340 height 49
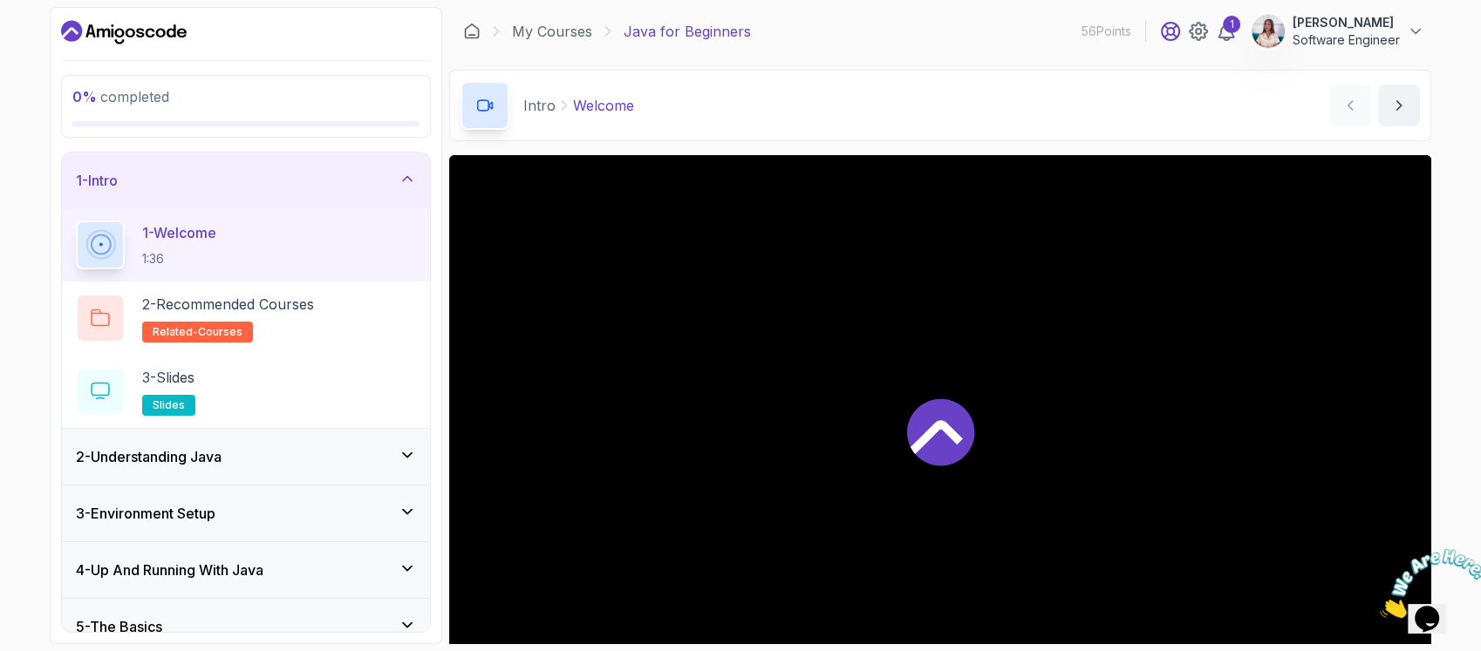
click at [1172, 29] on icon at bounding box center [1170, 31] width 21 height 21
